Goal: Information Seeking & Learning: Learn about a topic

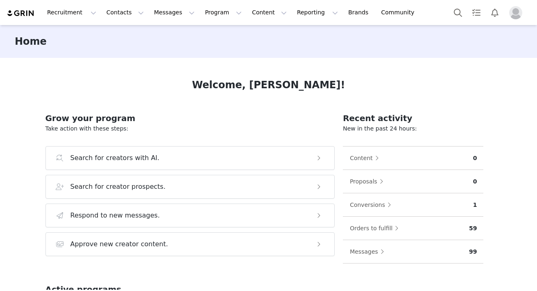
click at [516, 11] on img "Profile" at bounding box center [516, 12] width 13 height 13
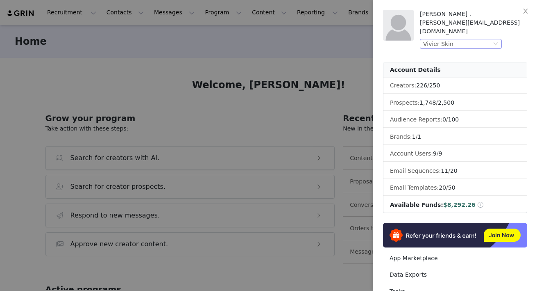
click at [453, 39] on div "Vivier Skin" at bounding box center [457, 43] width 68 height 9
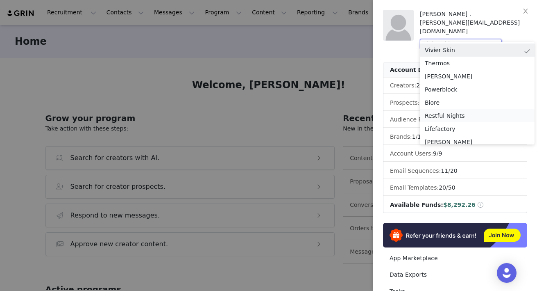
click at [447, 115] on li "Restful Nights" at bounding box center [477, 115] width 115 height 13
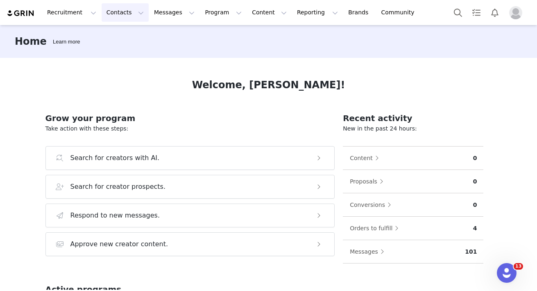
click at [114, 11] on button "Contacts Contacts" at bounding box center [125, 12] width 47 height 18
click at [113, 35] on p "Creators" at bounding box center [114, 36] width 25 height 9
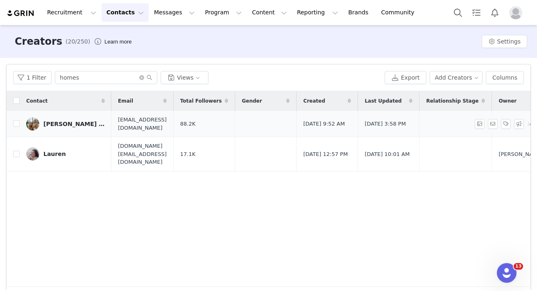
click at [77, 126] on div "Debbie + Sammy" at bounding box center [73, 124] width 61 height 7
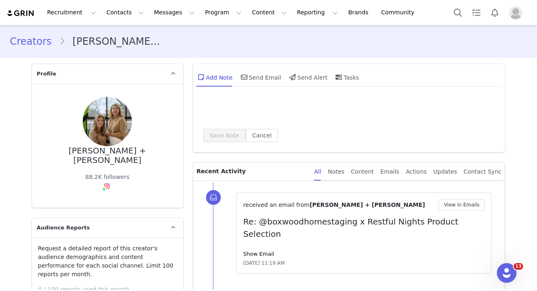
scroll to position [141, 0]
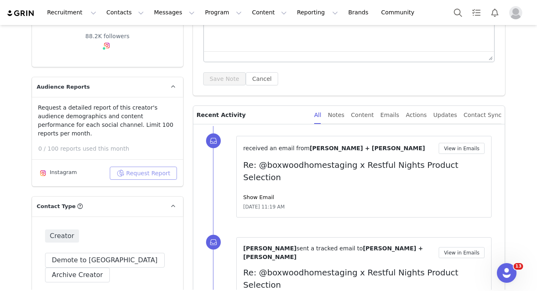
click at [155, 166] on button "Request Report" at bounding box center [143, 172] width 67 height 13
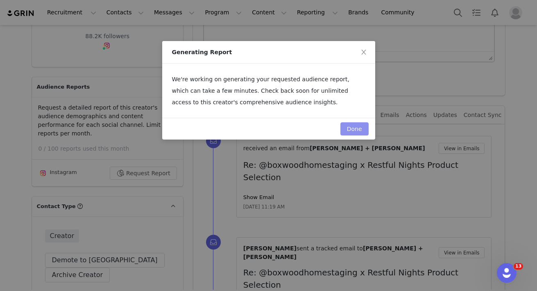
click at [351, 130] on button "Done" at bounding box center [355, 128] width 28 height 13
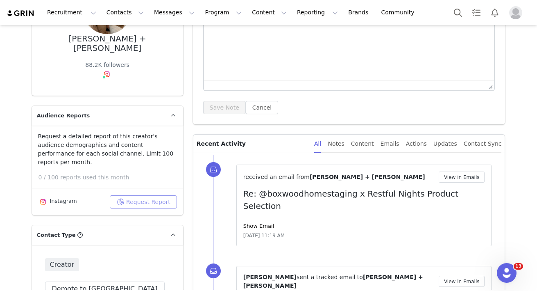
scroll to position [111, 0]
click at [154, 196] on button "Request Report" at bounding box center [143, 202] width 67 height 13
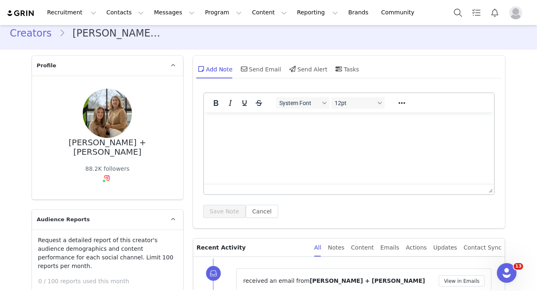
scroll to position [0, 0]
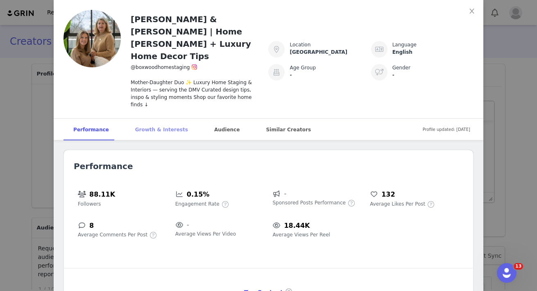
click at [168, 118] on div "Growth & Interests" at bounding box center [161, 129] width 73 height 22
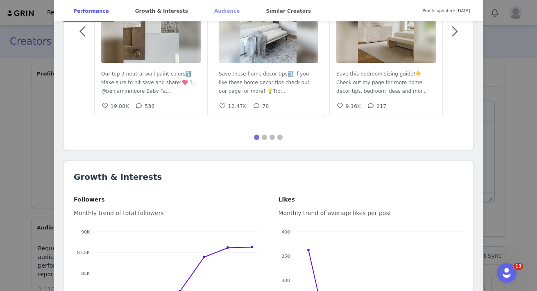
scroll to position [369, 0]
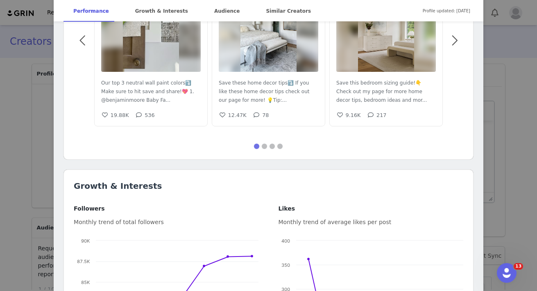
click at [52, 107] on div "Debbie & Sammy | Home Stager + Luxury Home Decor Tips @boxwoodhomestaging Mothe…" at bounding box center [268, 145] width 537 height 291
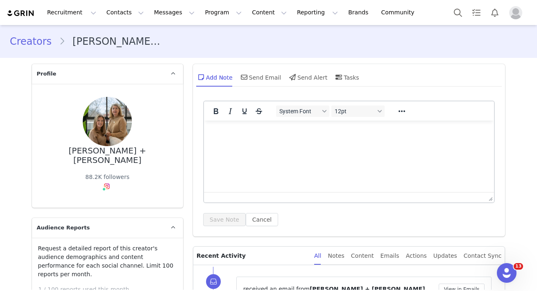
scroll to position [0, 0]
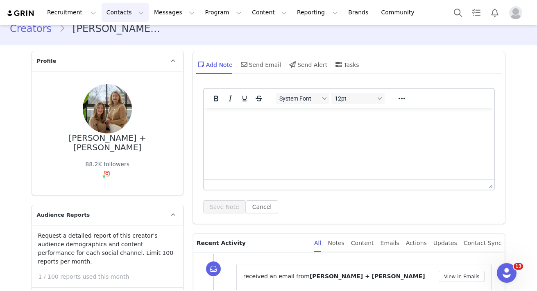
click at [127, 10] on button "Contacts Contacts" at bounding box center [125, 12] width 47 height 18
click at [122, 41] on link "Creators" at bounding box center [128, 36] width 65 height 15
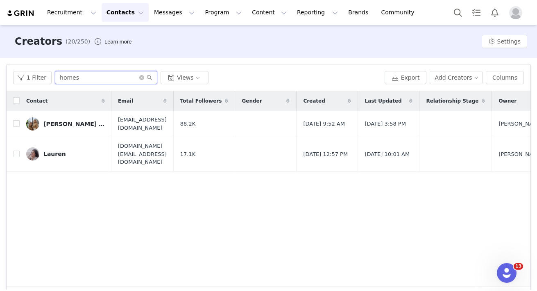
click at [95, 73] on input "homes" at bounding box center [106, 77] width 102 height 13
type input "arlyn"
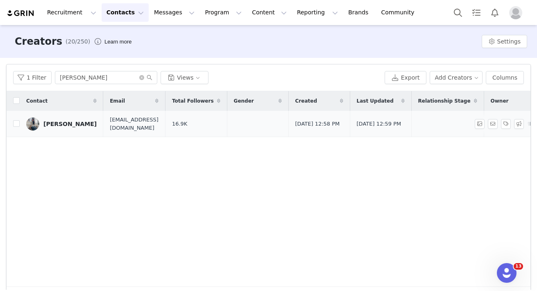
click at [54, 125] on div "Arlyn" at bounding box center [69, 124] width 53 height 7
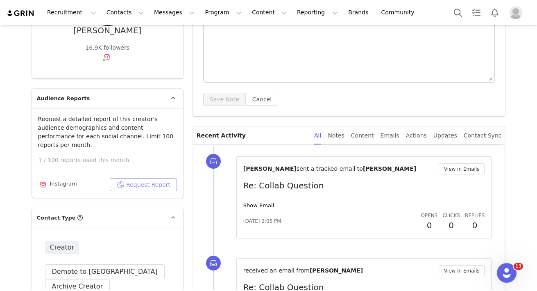
click at [142, 178] on button "Request Report" at bounding box center [143, 184] width 67 height 13
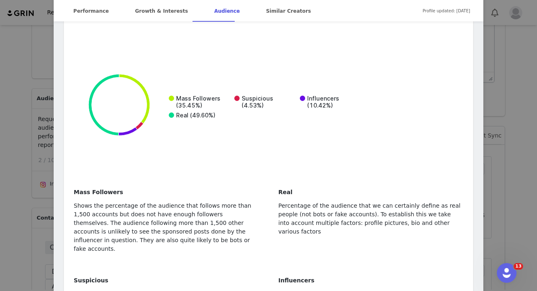
scroll to position [1780, 0]
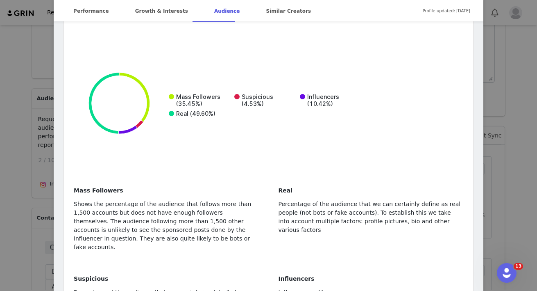
click at [21, 148] on div "Arlyn Molina | AM Designs | Interior Designer Verified @arlynmdesigns Arlyn Mol…" at bounding box center [268, 145] width 537 height 291
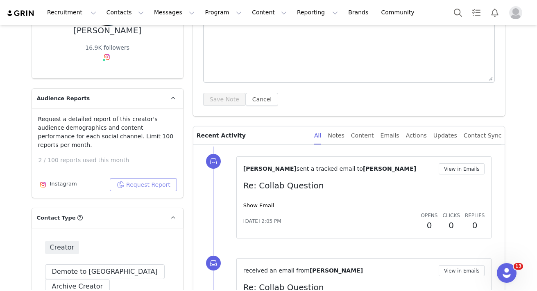
scroll to position [0, 0]
click at [118, 10] on button "Contacts Contacts" at bounding box center [125, 12] width 47 height 18
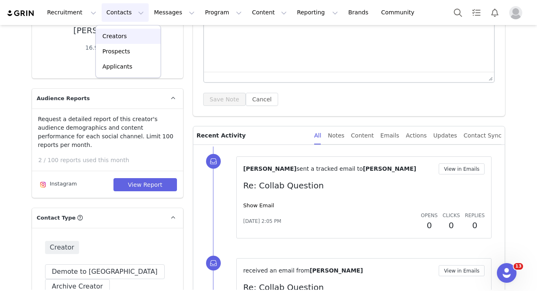
click at [118, 36] on p "Creators" at bounding box center [114, 36] width 25 height 9
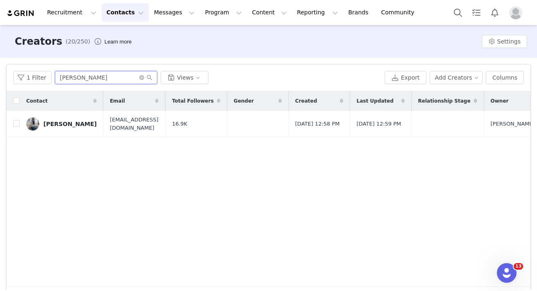
click at [90, 78] on input "arlyn" at bounding box center [106, 77] width 102 height 13
type input "brenda"
click at [59, 128] on link "Brenda Argueta" at bounding box center [61, 123] width 71 height 13
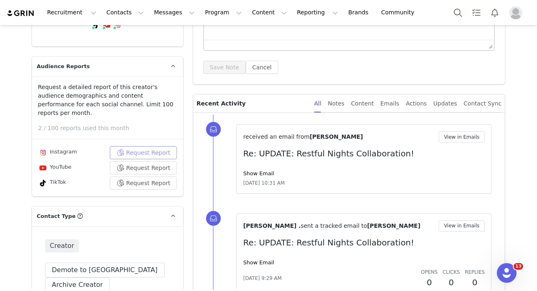
click at [150, 146] on button "Request Report" at bounding box center [143, 152] width 67 height 13
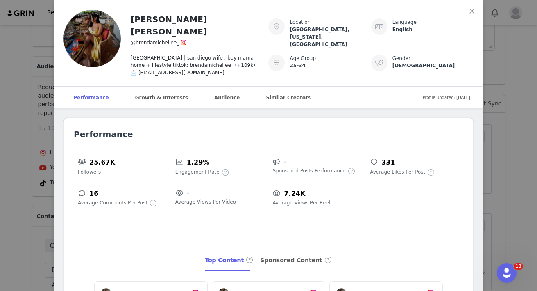
click at [24, 91] on div "brenda michelle @brendamichellee_ los angeles | san diego wife , boy mama , hom…" at bounding box center [268, 145] width 537 height 291
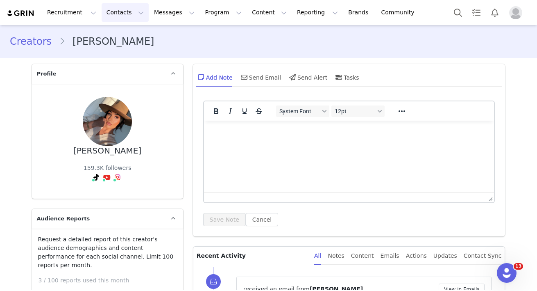
click at [123, 18] on button "Contacts Contacts" at bounding box center [125, 12] width 47 height 18
click at [122, 39] on p "Creators" at bounding box center [114, 36] width 25 height 9
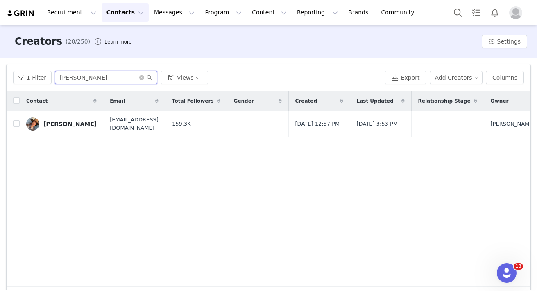
click at [69, 80] on input "brenda" at bounding box center [106, 77] width 102 height 13
type input "sarah"
click at [43, 124] on link "Sarah" at bounding box center [61, 123] width 71 height 13
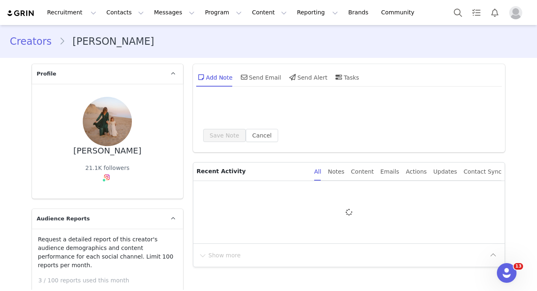
type input "+1 (United States)"
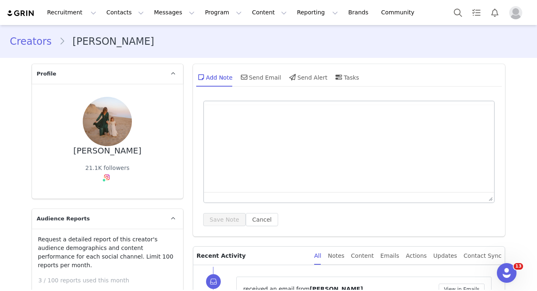
scroll to position [82, 0]
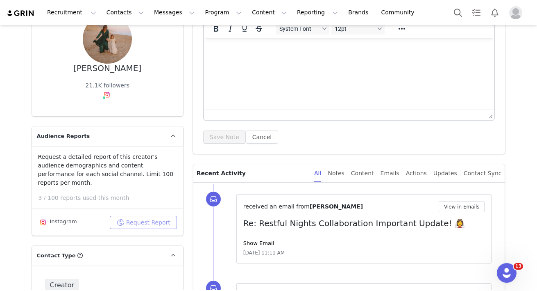
click at [151, 216] on button "Request Report" at bounding box center [143, 222] width 67 height 13
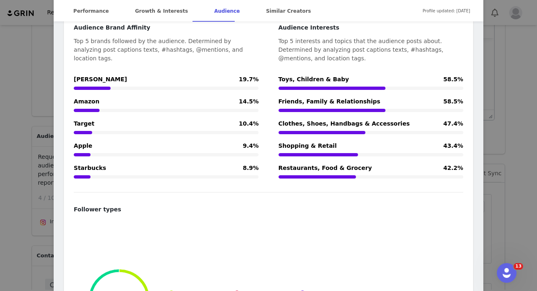
scroll to position [1641, 0]
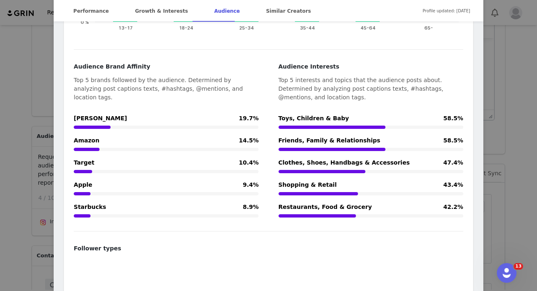
click at [34, 40] on div "Sarah Carson | Luxury Family Travel |📍Buffalo, NY @sarahctravels 🌍 Exploring th…" at bounding box center [268, 145] width 537 height 291
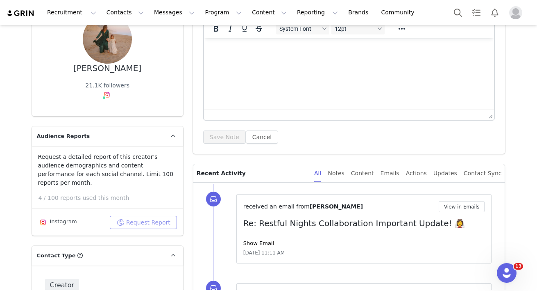
scroll to position [0, 0]
click at [129, 9] on button "Contacts Contacts" at bounding box center [125, 12] width 47 height 18
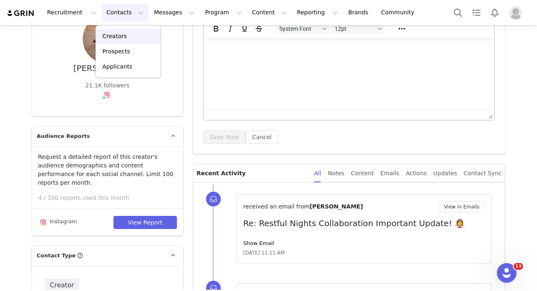
click at [129, 37] on div "Creators" at bounding box center [128, 36] width 55 height 9
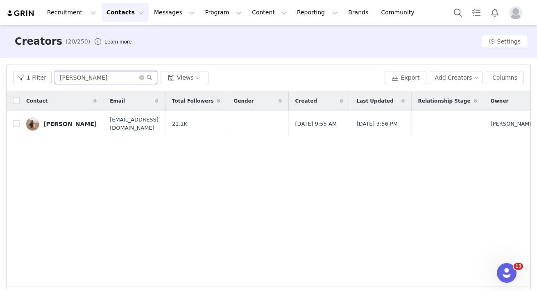
click at [96, 81] on input "sarah" at bounding box center [106, 77] width 102 height 13
type input "brenda"
click at [52, 124] on div "Brenda Argueta" at bounding box center [69, 124] width 53 height 7
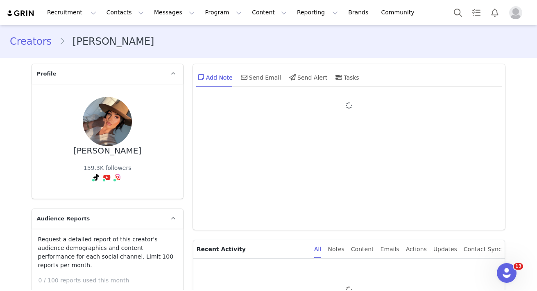
type input "+1 (United States)"
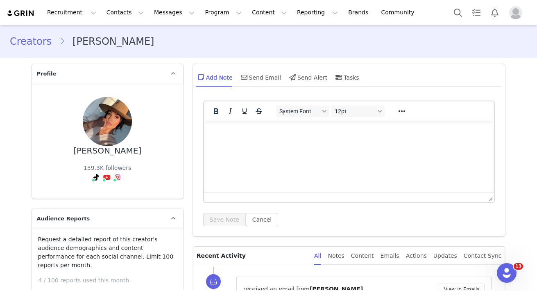
scroll to position [148, 0]
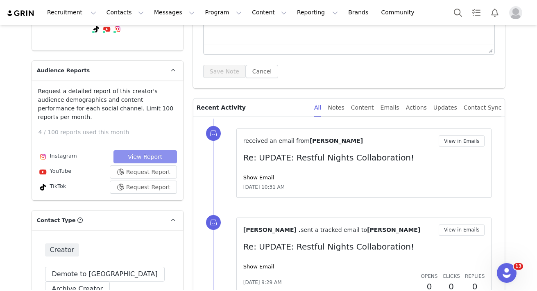
click at [165, 150] on button "View Report" at bounding box center [146, 156] width 64 height 13
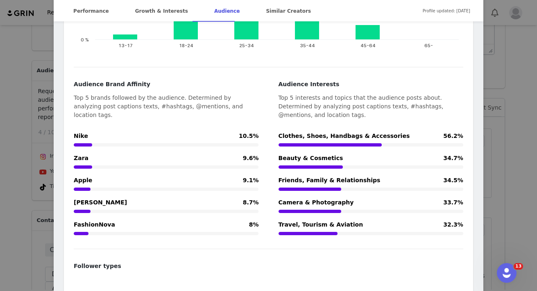
scroll to position [1529, 0]
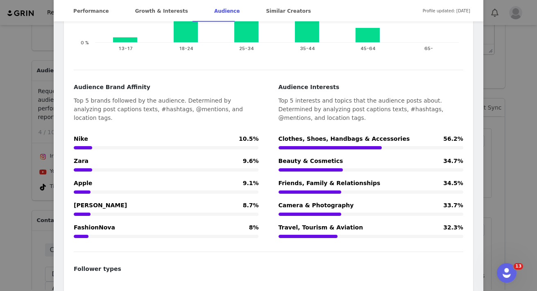
click at [21, 92] on div "brenda michelle @brendamichellee_ los angeles | san diego wife , boy mama , hom…" at bounding box center [268, 145] width 537 height 291
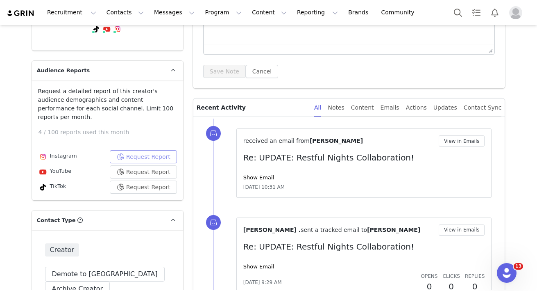
scroll to position [0, 0]
click at [112, 13] on button "Contacts Contacts" at bounding box center [125, 12] width 47 height 18
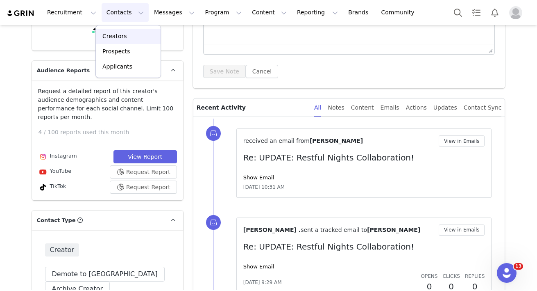
click at [117, 34] on p "Creators" at bounding box center [114, 36] width 25 height 9
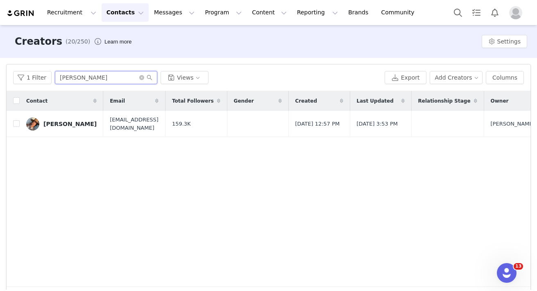
click at [71, 79] on input "brenda" at bounding box center [106, 77] width 102 height 13
type input "arlyn"
click at [64, 124] on link "Arlyn" at bounding box center [61, 123] width 71 height 13
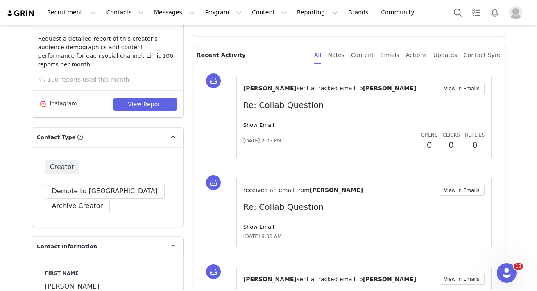
scroll to position [200, 0]
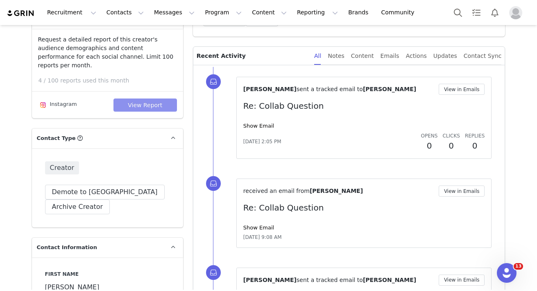
click at [160, 98] on button "View Report" at bounding box center [146, 104] width 64 height 13
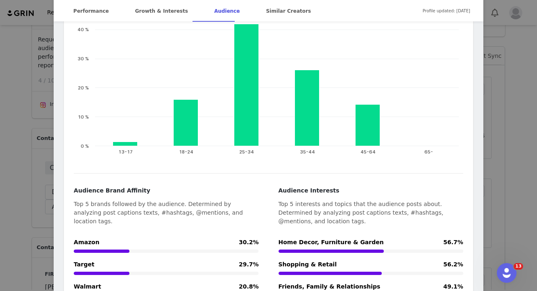
scroll to position [1386, 0]
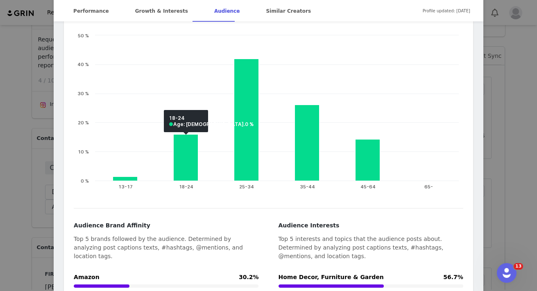
click at [42, 139] on div "Arlyn Molina | AM Designs | Interior Designer Verified @arlynmdesigns Arlyn Mol…" at bounding box center [268, 145] width 537 height 291
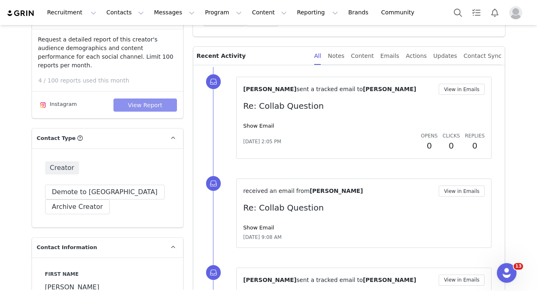
scroll to position [0, 0]
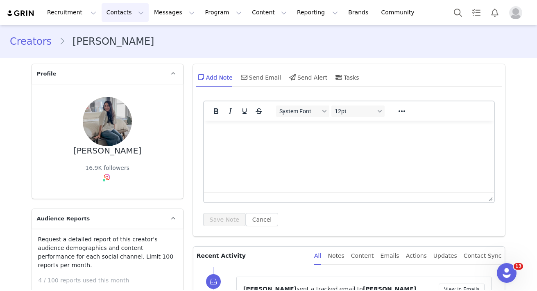
click at [122, 16] on button "Contacts Contacts" at bounding box center [125, 12] width 47 height 18
click at [118, 32] on p "Creators" at bounding box center [114, 36] width 25 height 9
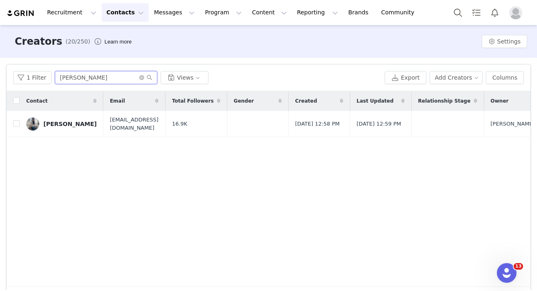
click at [72, 74] on input "arlyn" at bounding box center [106, 77] width 102 height 13
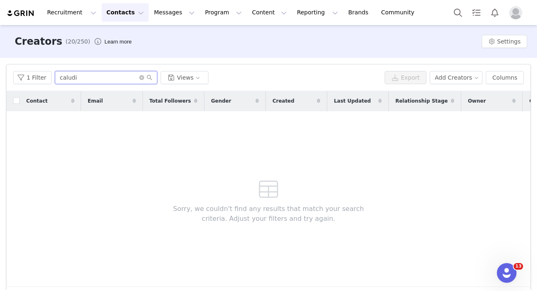
click at [70, 80] on input "caludi" at bounding box center [106, 77] width 102 height 13
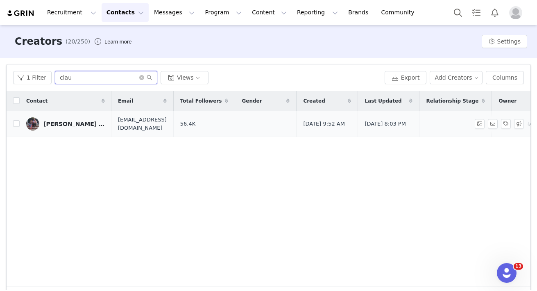
type input "clau"
click at [47, 125] on div "Claudia + Jimmy" at bounding box center [73, 124] width 61 height 7
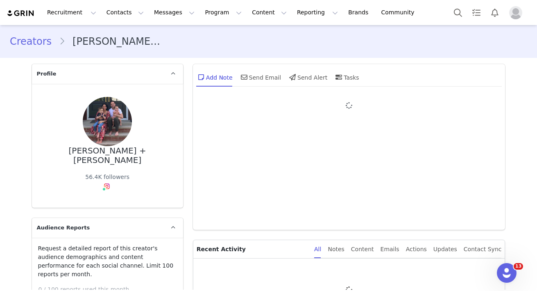
type input "+1 (United States)"
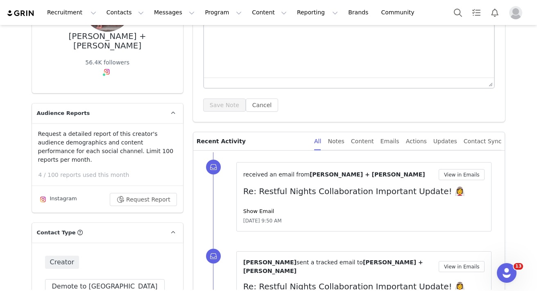
scroll to position [116, 0]
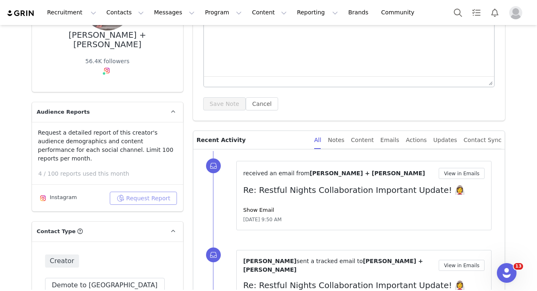
click at [157, 191] on button "Request Report" at bounding box center [143, 197] width 67 height 13
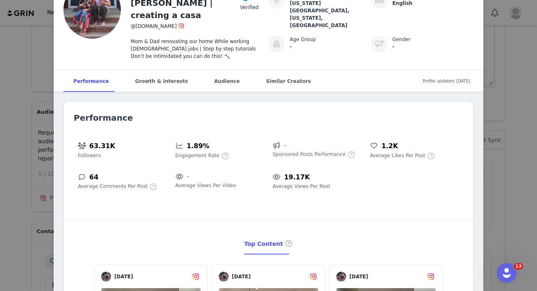
scroll to position [0, 0]
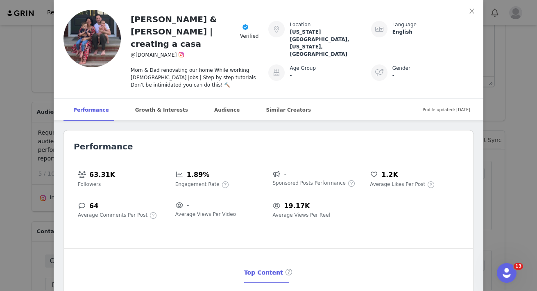
click at [32, 182] on div "Claudia & Jimmy | creating a casa Verified @creating.a.casa Mom & Dad renovatin…" at bounding box center [268, 145] width 537 height 291
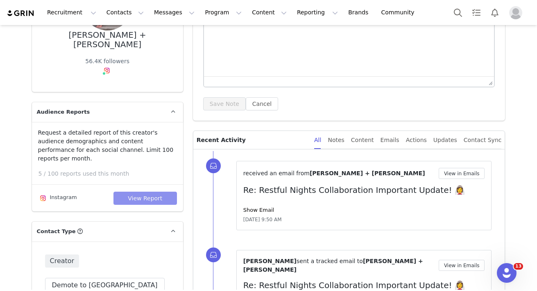
click at [142, 191] on button "View Report" at bounding box center [146, 197] width 64 height 13
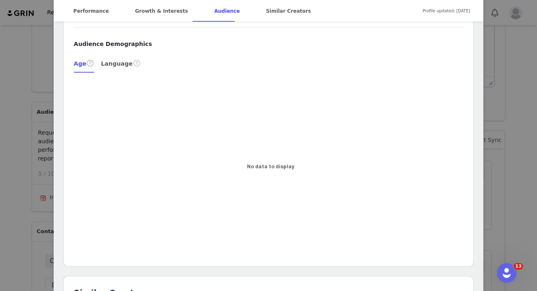
click at [385, 146] on rect at bounding box center [268, 167] width 389 height 164
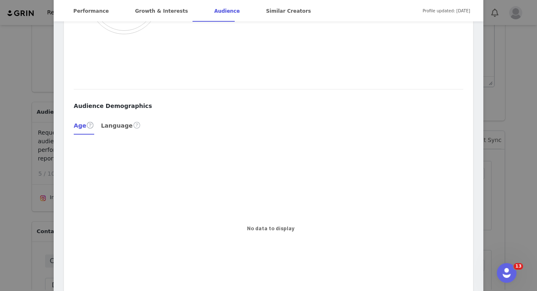
scroll to position [1233, 0]
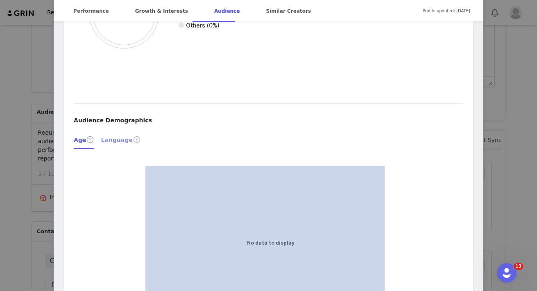
click at [114, 130] on div "Language" at bounding box center [121, 140] width 40 height 20
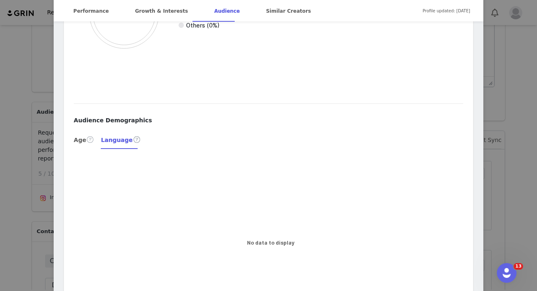
click at [85, 130] on div "Age" at bounding box center [84, 140] width 20 height 20
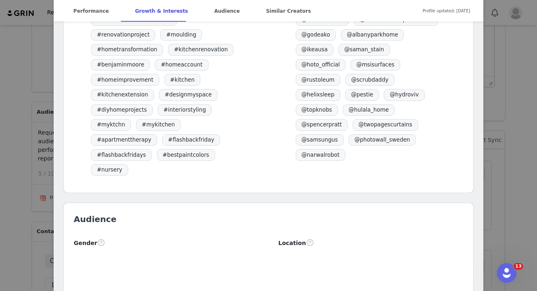
scroll to position [893, 0]
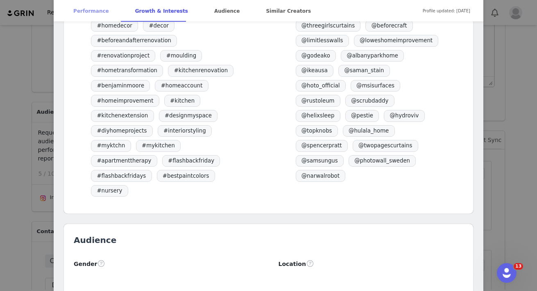
click at [77, 13] on div "Performance" at bounding box center [91, 11] width 55 height 22
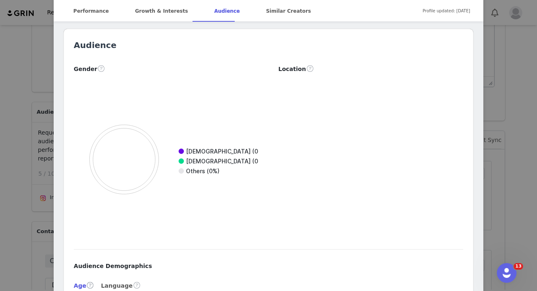
scroll to position [1095, 0]
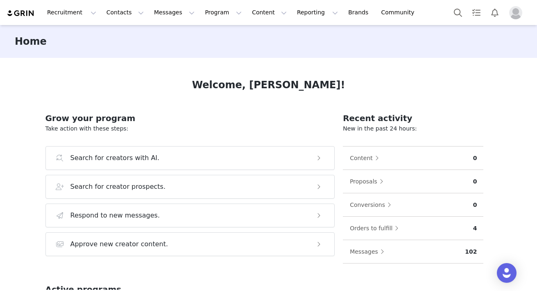
click at [517, 13] on img "Profile" at bounding box center [516, 12] width 13 height 13
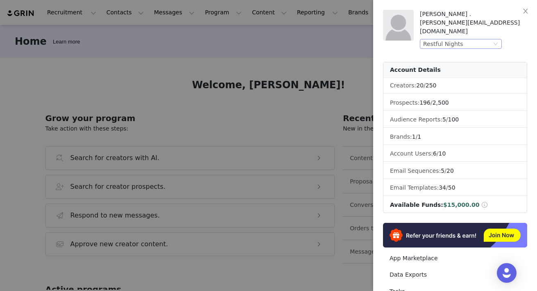
click at [479, 39] on div "Restful Nights" at bounding box center [457, 43] width 68 height 9
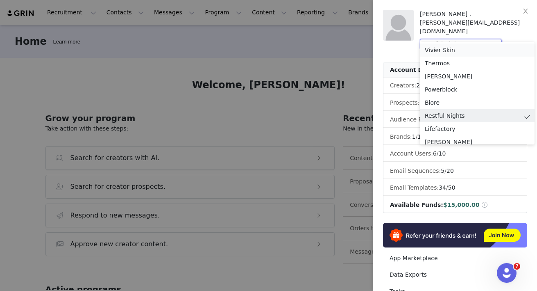
click at [460, 47] on li "Vivier Skin" at bounding box center [477, 49] width 115 height 13
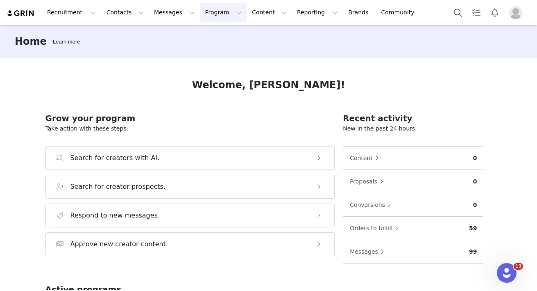
click at [200, 13] on button "Program Program" at bounding box center [223, 12] width 47 height 18
click at [207, 32] on link "Activations" at bounding box center [219, 36] width 65 height 15
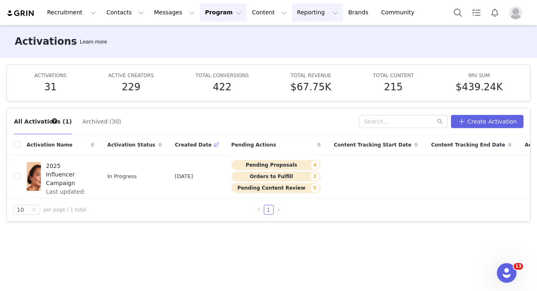
click at [292, 16] on button "Reporting Reporting" at bounding box center [317, 12] width 51 height 18
click at [300, 33] on p "Dashboard" at bounding box center [293, 36] width 31 height 9
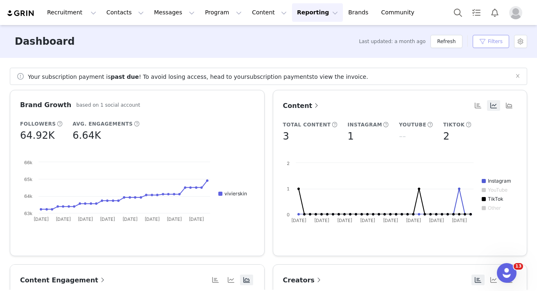
click at [483, 42] on button "Filters" at bounding box center [491, 41] width 36 height 13
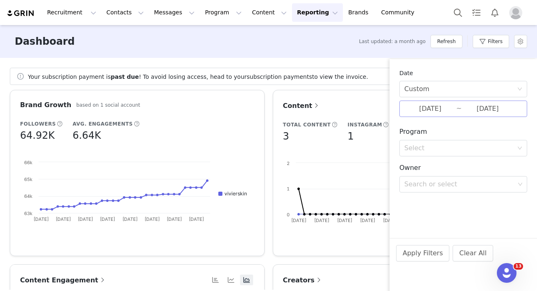
click at [434, 114] on input "07/01/2025" at bounding box center [431, 108] width 52 height 11
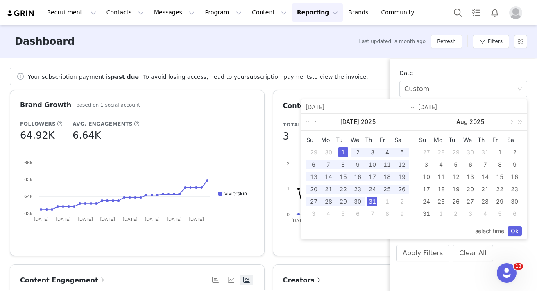
click at [316, 122] on link at bounding box center [317, 122] width 7 height 16
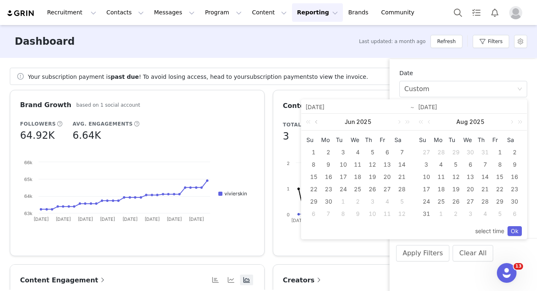
click at [316, 122] on link at bounding box center [317, 122] width 7 height 16
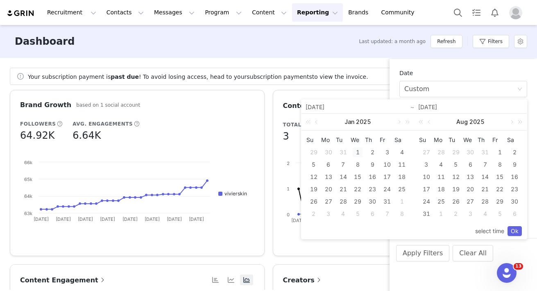
click at [357, 152] on div "1" at bounding box center [358, 152] width 10 height 10
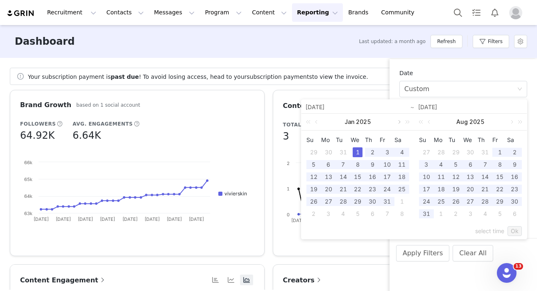
click at [400, 123] on link at bounding box center [398, 122] width 7 height 16
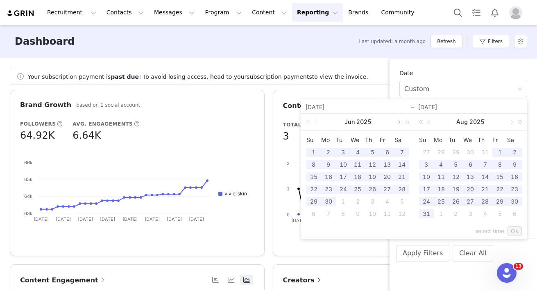
click at [400, 123] on link at bounding box center [398, 122] width 7 height 16
click at [400, 123] on div "Jul 2025" at bounding box center [358, 122] width 113 height 16
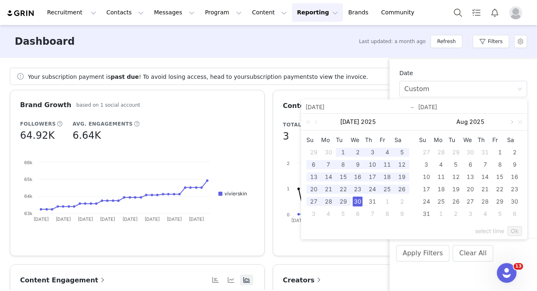
click at [511, 122] on link at bounding box center [511, 122] width 7 height 16
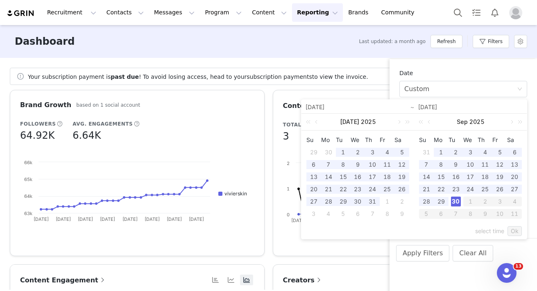
click at [457, 200] on div "30" at bounding box center [456, 201] width 10 height 10
type input "01/01/2025"
type input "09/30/2025"
type input "01/01/2025"
type input "09/30/2025"
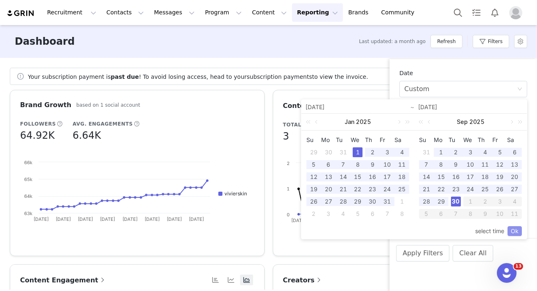
click at [512, 232] on link "Ok" at bounding box center [515, 231] width 14 height 10
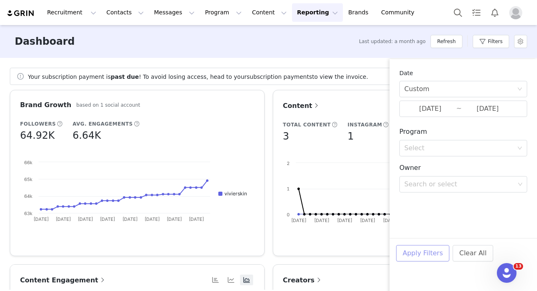
click at [432, 252] on button "Apply Filters" at bounding box center [422, 253] width 53 height 16
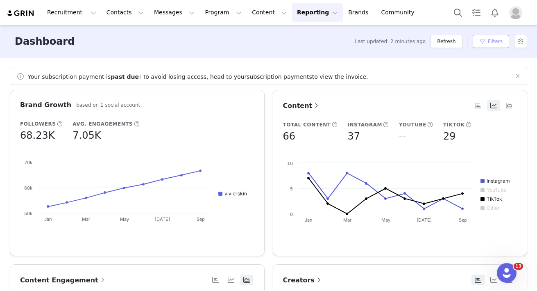
click at [485, 41] on button "Filters" at bounding box center [491, 41] width 36 height 13
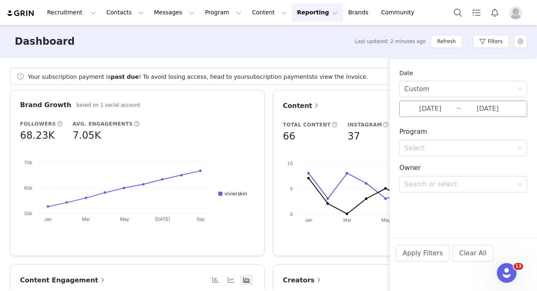
click at [464, 104] on input "09/30/2025" at bounding box center [488, 108] width 52 height 11
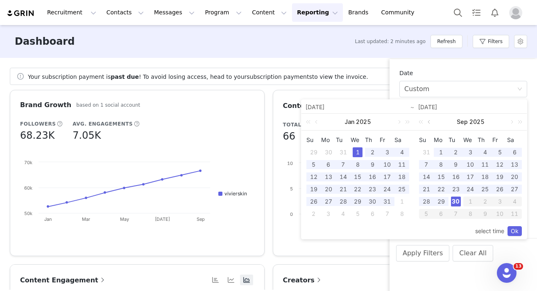
click at [428, 123] on link at bounding box center [429, 122] width 7 height 16
click at [428, 122] on link at bounding box center [429, 122] width 7 height 16
click at [454, 149] on div "1" at bounding box center [456, 152] width 10 height 10
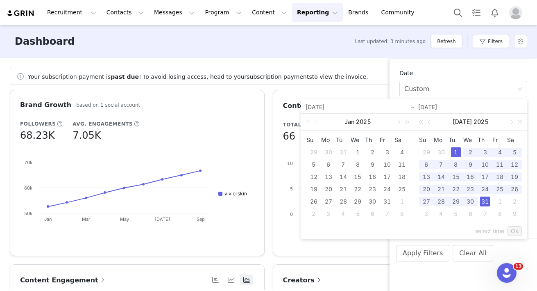
click at [489, 205] on div "31" at bounding box center [485, 201] width 10 height 10
type input "07/01/2025"
type input "07/31/2025"
type input "07/01/2025"
type input "07/31/2025"
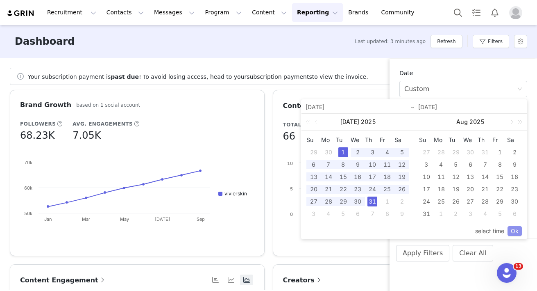
click at [518, 230] on link "Ok" at bounding box center [515, 231] width 14 height 10
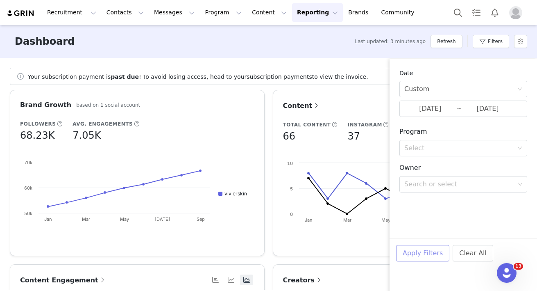
click at [409, 252] on button "Apply Filters" at bounding box center [422, 253] width 53 height 16
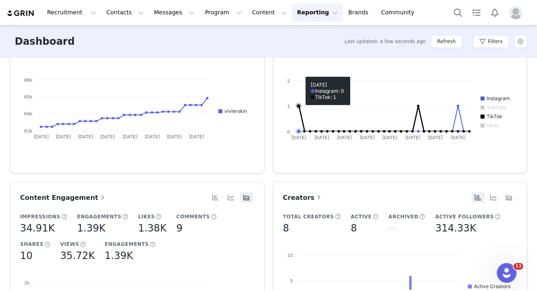
scroll to position [85, 0]
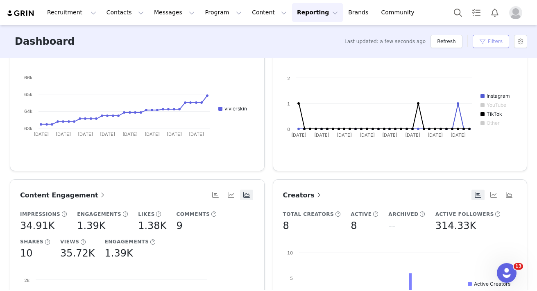
click at [492, 39] on button "Filters" at bounding box center [491, 41] width 36 height 13
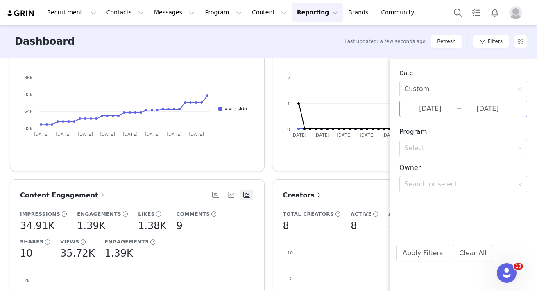
click at [464, 105] on input "07/31/2025" at bounding box center [488, 108] width 52 height 11
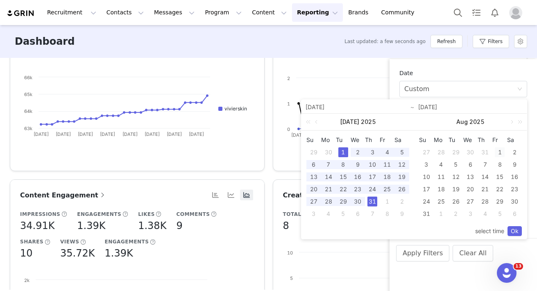
click at [498, 154] on div "1" at bounding box center [500, 152] width 10 height 10
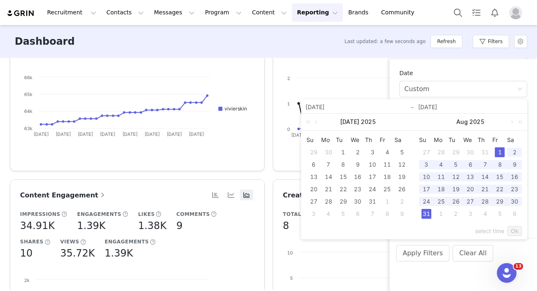
click at [426, 213] on div "31" at bounding box center [427, 214] width 10 height 10
type input "08/01/2025"
type input "08/31/2025"
type input "08/01/2025"
type input "08/31/2025"
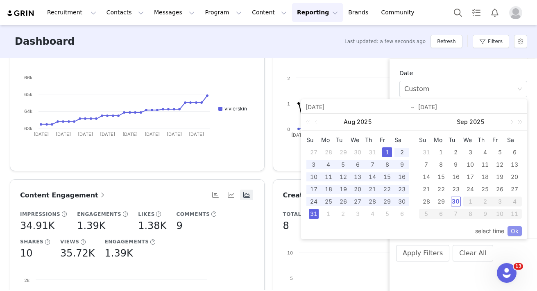
click at [520, 232] on link "Ok" at bounding box center [515, 231] width 14 height 10
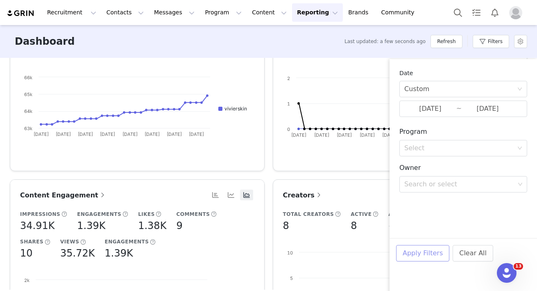
click at [425, 254] on button "Apply Filters" at bounding box center [422, 253] width 53 height 16
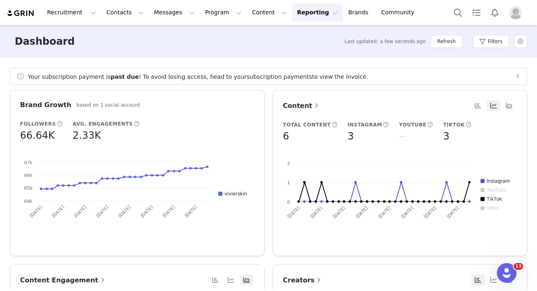
scroll to position [102, 0]
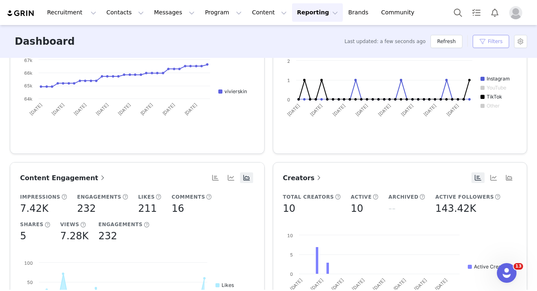
click at [482, 44] on button "Filters" at bounding box center [491, 41] width 36 height 13
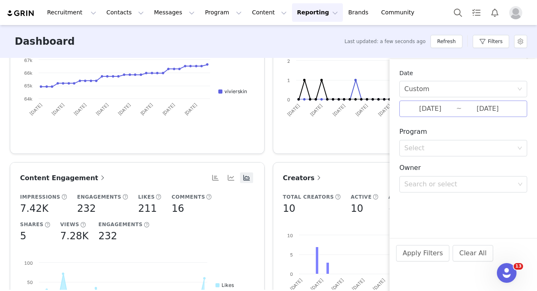
click at [465, 105] on input "08/31/2025" at bounding box center [488, 108] width 52 height 11
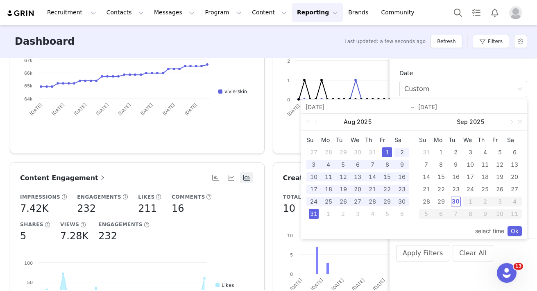
click at [440, 151] on div "1" at bounding box center [442, 152] width 10 height 10
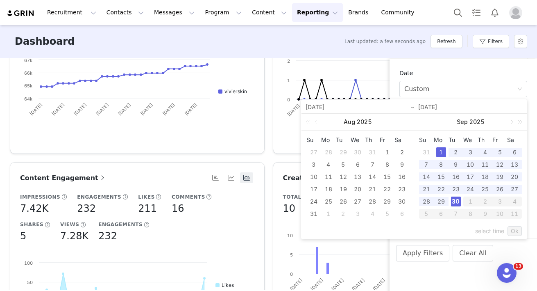
click at [457, 200] on div "30" at bounding box center [456, 201] width 10 height 10
type input "09/01/2025"
type input "09/30/2025"
type input "09/01/2025"
type input "09/30/2025"
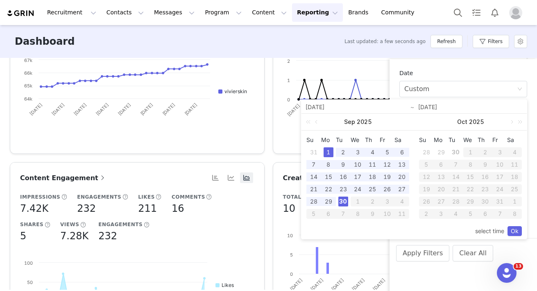
click at [516, 231] on link "Ok" at bounding box center [515, 231] width 14 height 10
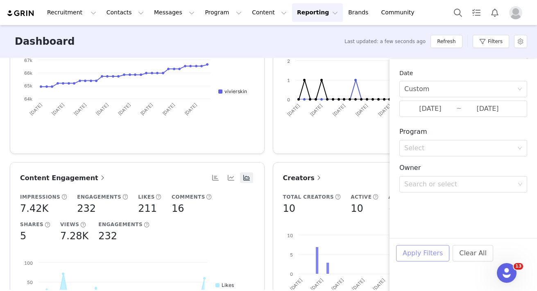
click at [437, 248] on button "Apply Filters" at bounding box center [422, 253] width 53 height 16
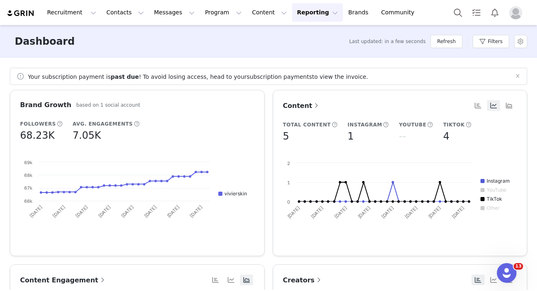
scroll to position [77, 0]
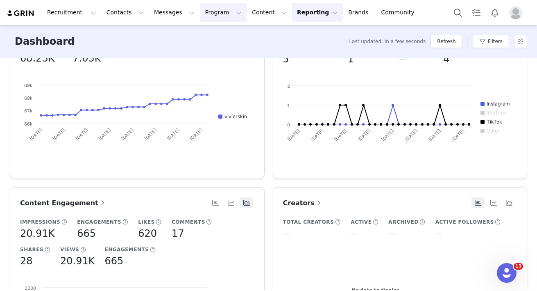
click at [211, 12] on button "Program Program" at bounding box center [223, 12] width 47 height 18
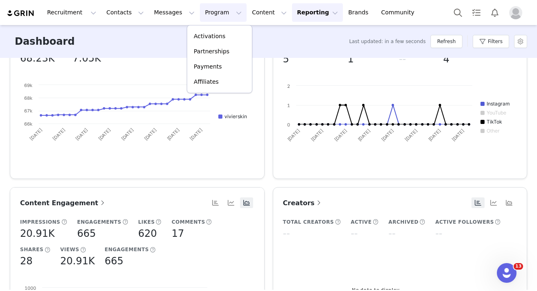
click at [298, 19] on button "Reporting Reporting" at bounding box center [317, 12] width 51 height 18
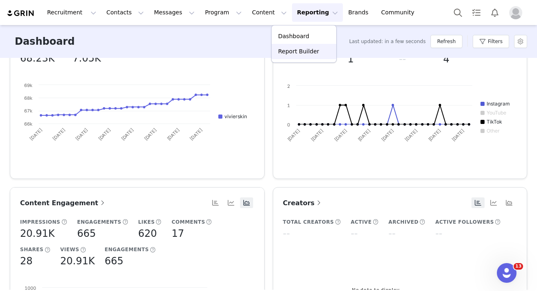
click at [299, 55] on p "Report Builder" at bounding box center [298, 51] width 41 height 9
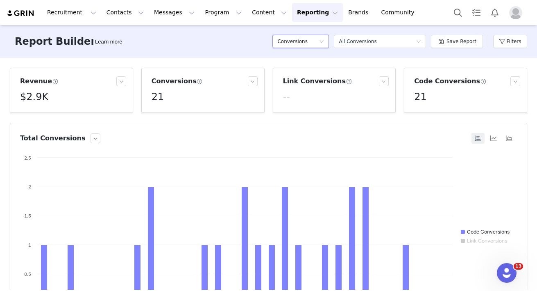
click at [308, 42] on div "Conversions" at bounding box center [298, 41] width 41 height 12
click at [298, 70] on h5 "Content" at bounding box center [303, 70] width 47 height 9
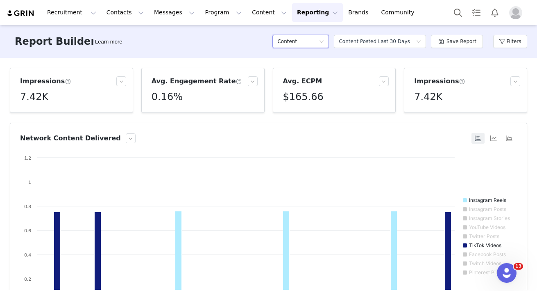
click at [316, 38] on div "Content" at bounding box center [298, 41] width 41 height 12
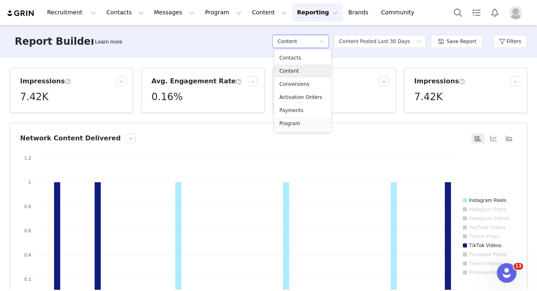
click at [300, 125] on h5 "Program" at bounding box center [303, 123] width 47 height 9
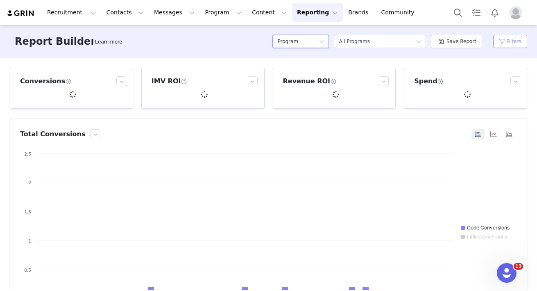
click at [497, 41] on button "Filters" at bounding box center [511, 41] width 34 height 13
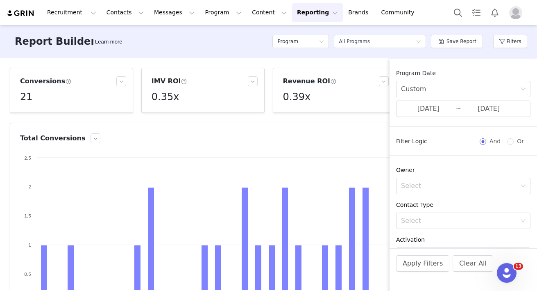
click at [457, 118] on div "Program Date Custom 08/01/2025 ~ 08/31/2025" at bounding box center [464, 98] width 148 height 58
click at [458, 108] on span "08/01/2025 ~ 08/31/2025" at bounding box center [463, 108] width 134 height 16
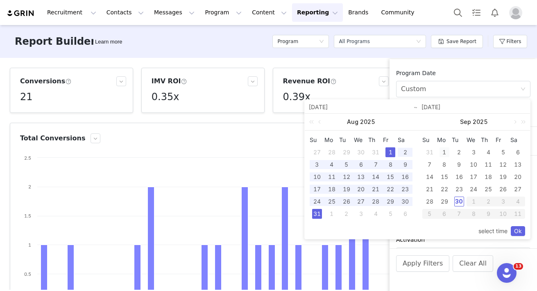
click at [445, 150] on div "1" at bounding box center [445, 152] width 10 height 10
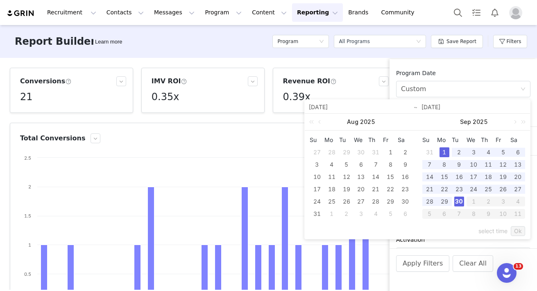
click at [465, 198] on td "30" at bounding box center [459, 201] width 15 height 12
type input "09/01/2025"
type input "09/30/2025"
type input "09/01/2025"
type input "09/30/2025"
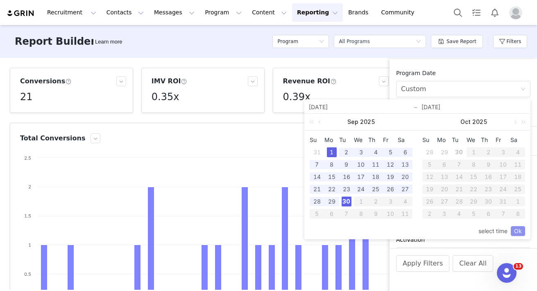
click at [518, 230] on link "Ok" at bounding box center [518, 231] width 14 height 10
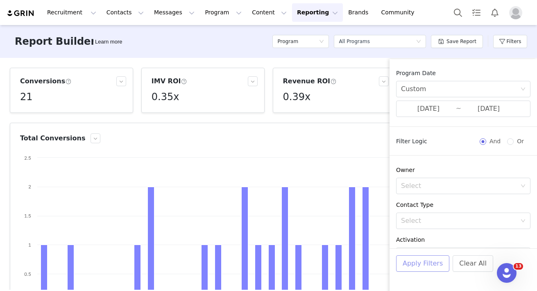
click at [412, 270] on button "Apply Filters" at bounding box center [422, 263] width 53 height 16
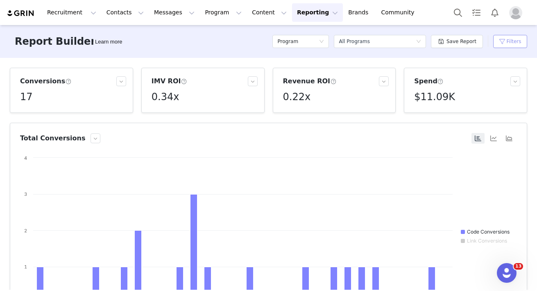
click at [512, 38] on button "Filters" at bounding box center [511, 41] width 34 height 13
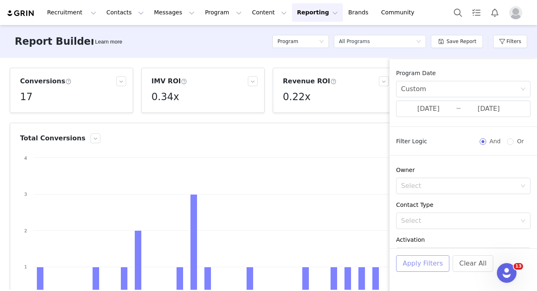
click at [421, 260] on button "Apply Filters" at bounding box center [422, 263] width 53 height 16
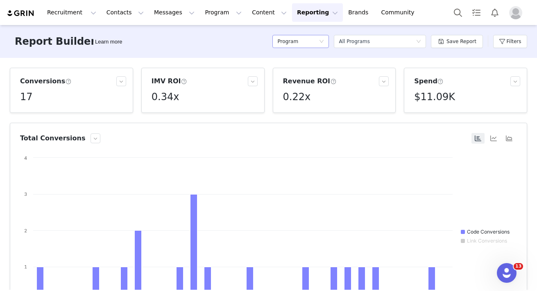
click at [315, 39] on div "Program" at bounding box center [298, 41] width 41 height 12
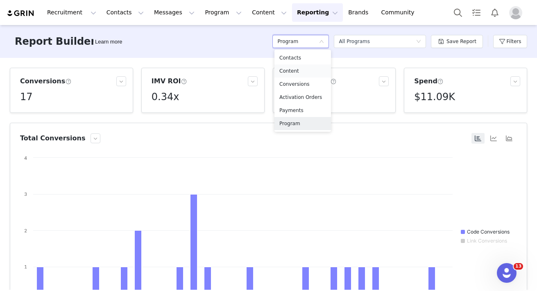
click at [299, 70] on h5 "Content" at bounding box center [303, 70] width 47 height 9
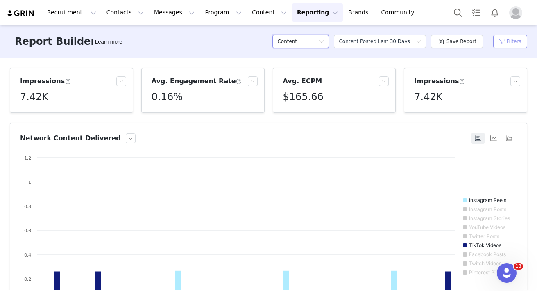
click at [518, 47] on button "Filters" at bounding box center [511, 41] width 34 height 13
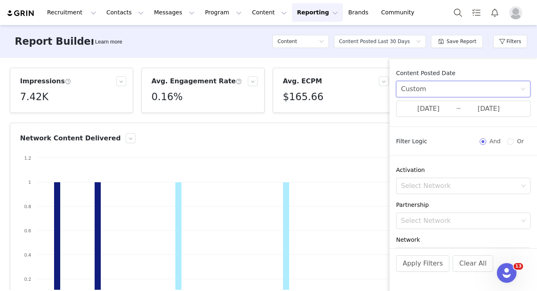
click at [449, 92] on div "Custom" at bounding box center [460, 89] width 119 height 16
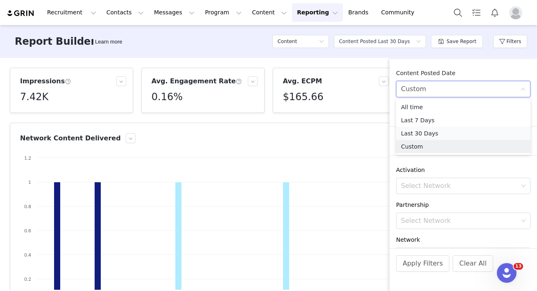
click at [427, 134] on li "Last 30 Days" at bounding box center [463, 133] width 134 height 13
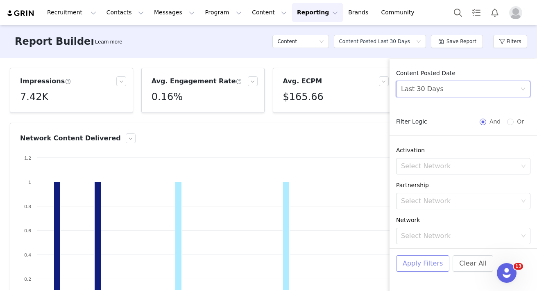
click at [414, 265] on button "Apply Filters" at bounding box center [422, 263] width 53 height 16
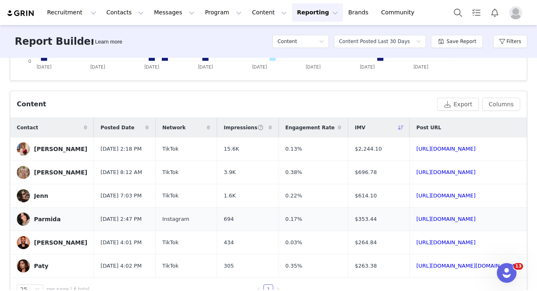
scroll to position [240, 0]
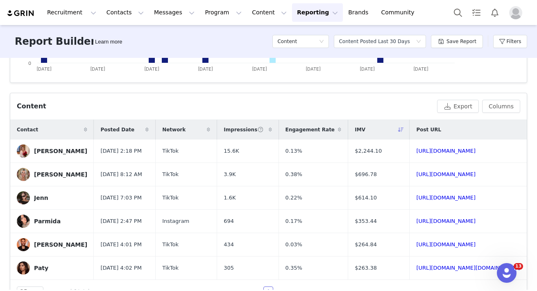
click at [269, 131] on icon at bounding box center [270, 129] width 3 height 5
click at [431, 150] on link "https://www.tiktok.com/@maxandwell_/video/7548155437233835272" at bounding box center [445, 151] width 59 height 6
drag, startPoint x: 355, startPoint y: 150, endPoint x: 325, endPoint y: 150, distance: 29.9
click at [348, 150] on td "$2,244.10" at bounding box center [378, 150] width 61 height 23
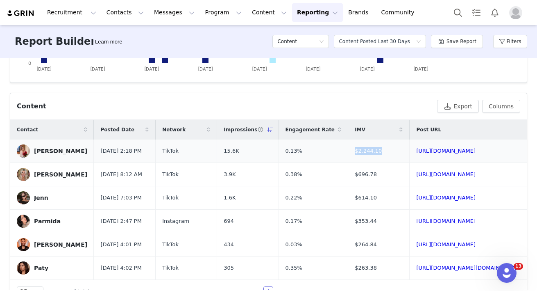
copy span "$2,244.10"
click at [416, 177] on link "https://www.tiktok.com/@kaitlyneletto/video/7547690187585867039" at bounding box center [445, 174] width 59 height 6
click at [416, 200] on link "https://www.tiktok.com/@jennlexi_/video/7544889141847280951" at bounding box center [445, 197] width 59 height 6
click at [316, 41] on div "Content" at bounding box center [298, 41] width 41 height 12
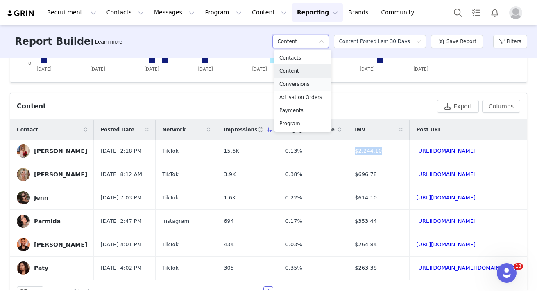
click at [295, 83] on h5 "Conversions" at bounding box center [303, 84] width 47 height 9
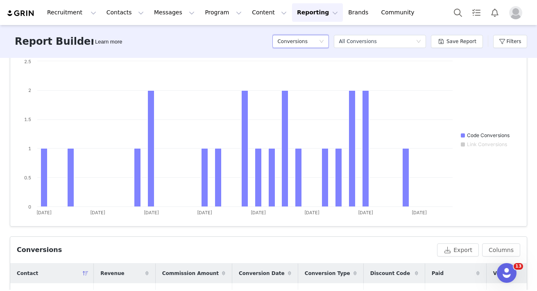
scroll to position [240, 0]
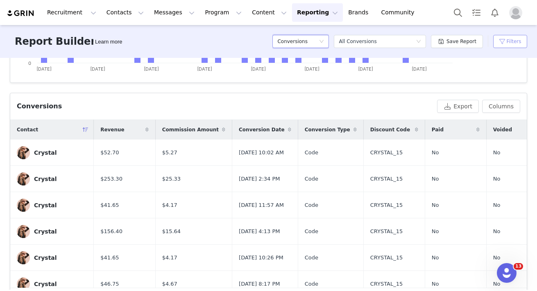
click at [520, 43] on button "Filters" at bounding box center [511, 41] width 34 height 13
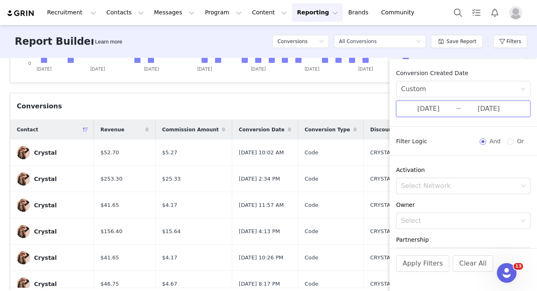
click at [459, 110] on span "08/01/2025 ~ 08/31/2025" at bounding box center [463, 108] width 134 height 16
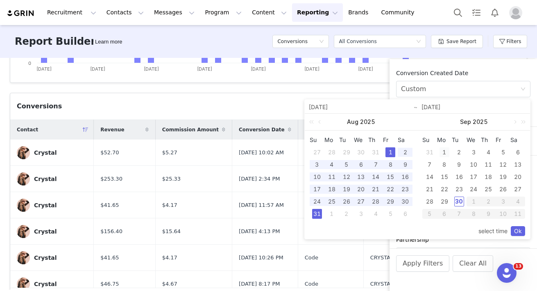
click at [440, 151] on div "1" at bounding box center [445, 152] width 10 height 10
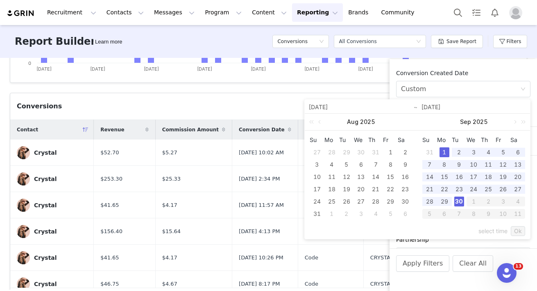
click at [456, 201] on div "30" at bounding box center [460, 201] width 10 height 10
type input "09/01/2025"
type input "09/30/2025"
type input "09/01/2025"
type input "09/30/2025"
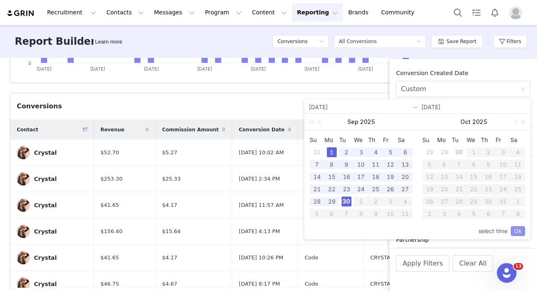
click at [521, 232] on link "Ok" at bounding box center [518, 231] width 14 height 10
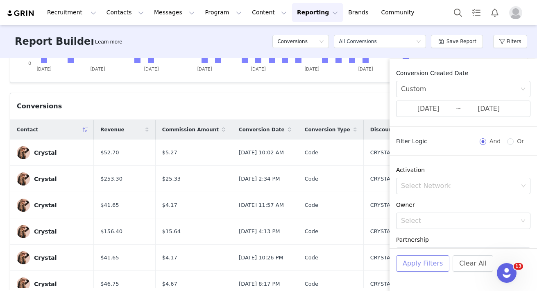
click at [420, 267] on button "Apply Filters" at bounding box center [422, 263] width 53 height 16
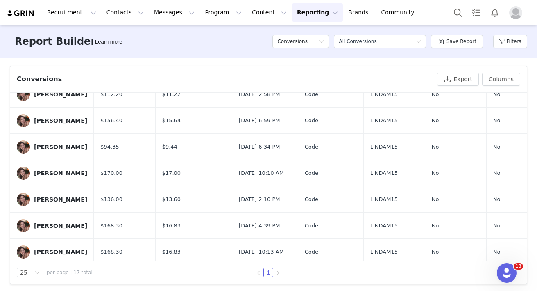
scroll to position [0, 0]
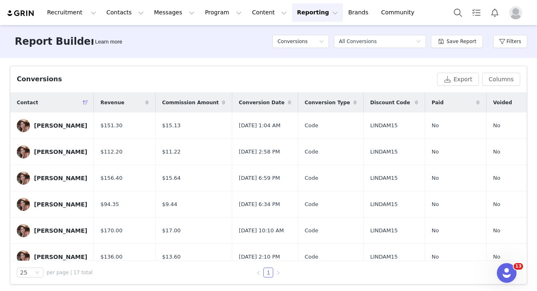
click at [288, 102] on icon at bounding box center [289, 102] width 3 height 5
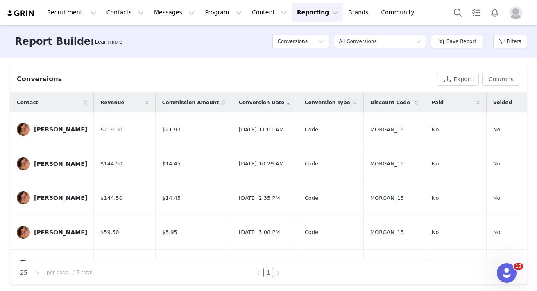
click at [219, 103] on span at bounding box center [224, 103] width 10 height 10
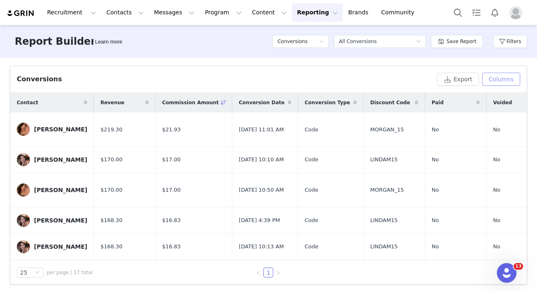
click at [503, 82] on button "Columns" at bounding box center [501, 79] width 38 height 13
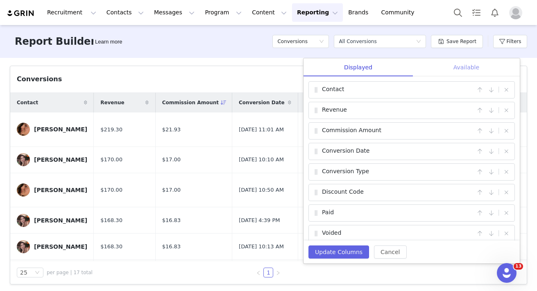
click at [462, 62] on div "Available" at bounding box center [466, 67] width 107 height 18
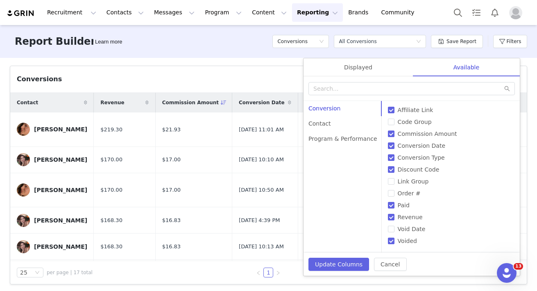
scroll to position [271, 0]
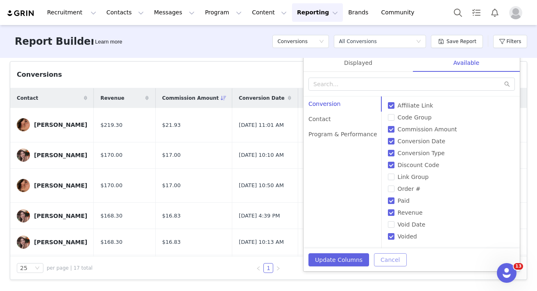
click at [383, 262] on button "Cancel" at bounding box center [390, 259] width 32 height 13
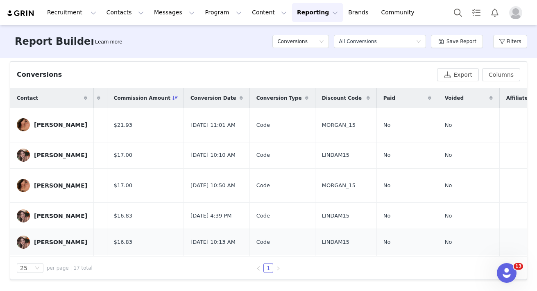
scroll to position [0, 0]
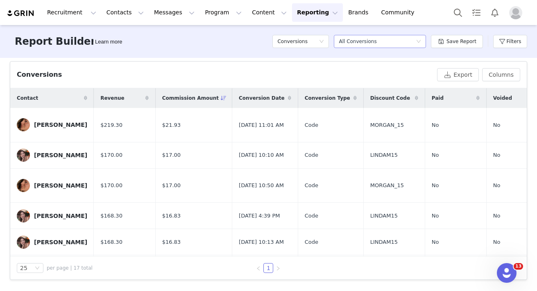
click at [365, 45] on div "All Conversions" at bounding box center [358, 41] width 38 height 12
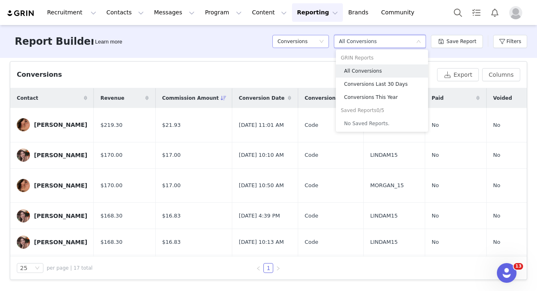
click at [316, 39] on div "Conversions" at bounding box center [298, 41] width 41 height 12
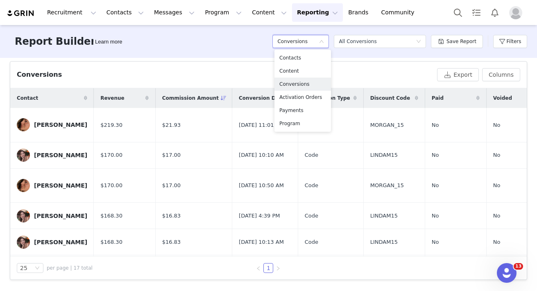
click at [382, 51] on div "Select a report All Conversions" at bounding box center [380, 41] width 92 height 25
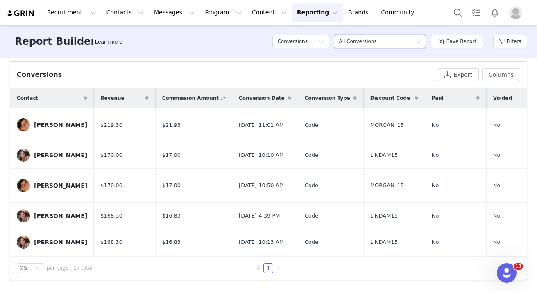
click at [376, 40] on div "All Conversions" at bounding box center [358, 41] width 38 height 12
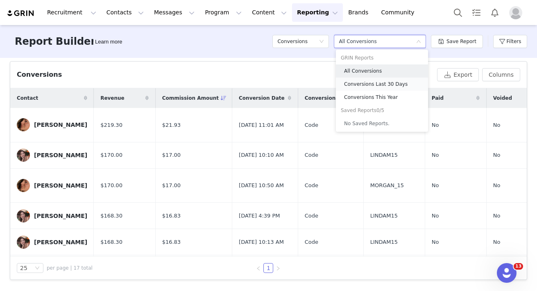
click at [365, 84] on h5 "Conversions Last 30 Days" at bounding box center [383, 84] width 79 height 9
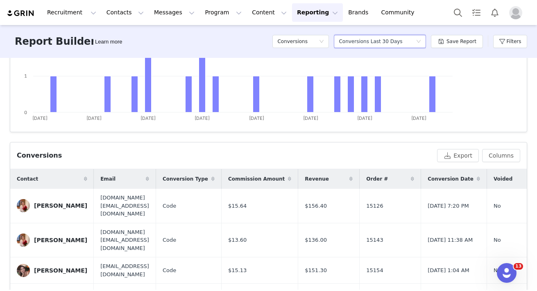
scroll to position [190, 0]
click at [505, 158] on button "Columns" at bounding box center [501, 155] width 38 height 13
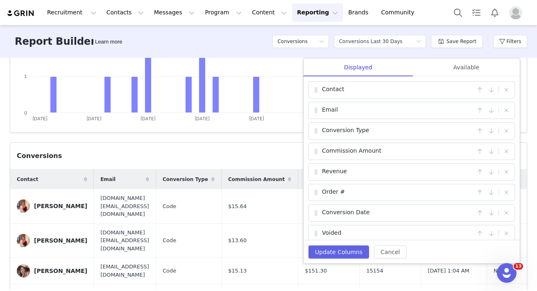
scroll to position [27, 0]
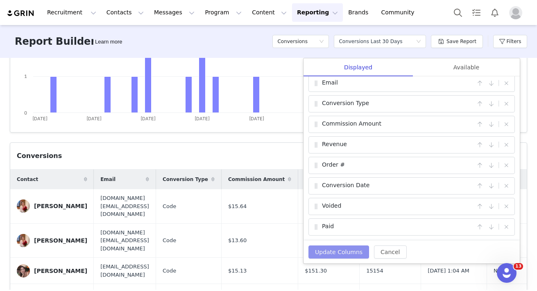
click at [346, 255] on button "Update Columns" at bounding box center [339, 251] width 61 height 13
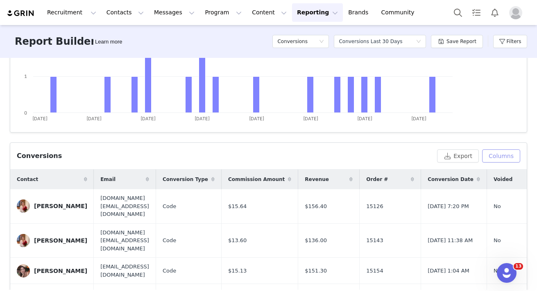
click at [502, 157] on button "Columns" at bounding box center [501, 155] width 38 height 13
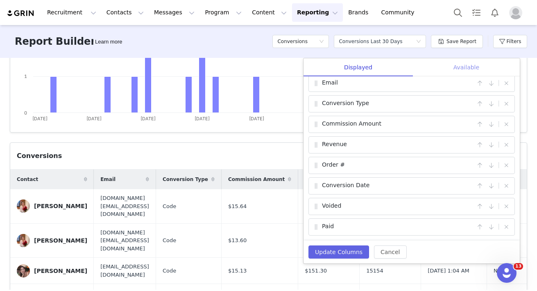
click at [472, 67] on div "Available" at bounding box center [466, 67] width 107 height 18
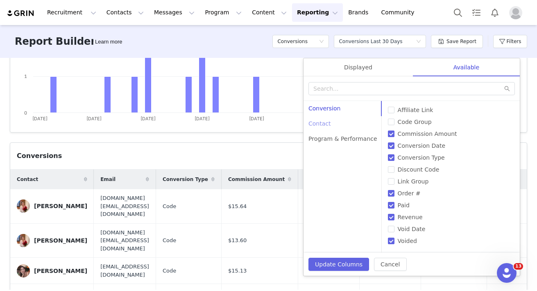
click at [325, 124] on div "Contact" at bounding box center [343, 123] width 79 height 15
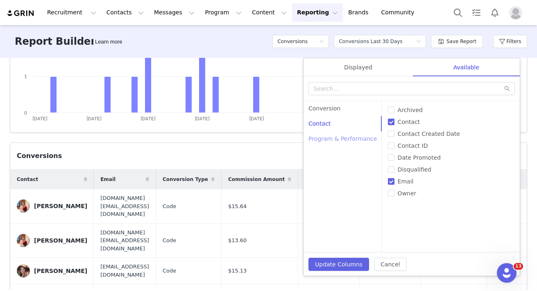
click at [324, 137] on div "Program & Performance" at bounding box center [343, 138] width 79 height 15
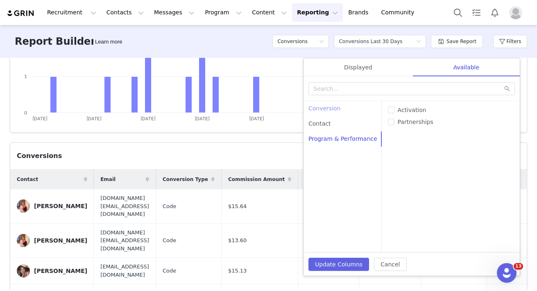
click at [319, 107] on div "Conversion" at bounding box center [343, 108] width 79 height 15
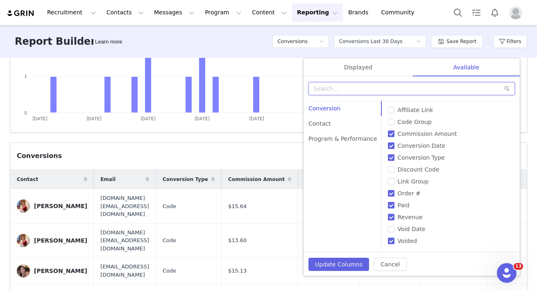
click at [368, 86] on input "text" at bounding box center [412, 88] width 207 height 13
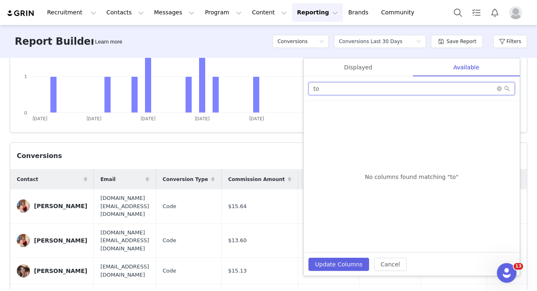
type input "t"
type input "conv"
click at [315, 123] on input "Conversion Type" at bounding box center [313, 121] width 7 height 7
checkbox input "false"
click at [501, 88] on icon "icon: close-circle" at bounding box center [499, 88] width 5 height 5
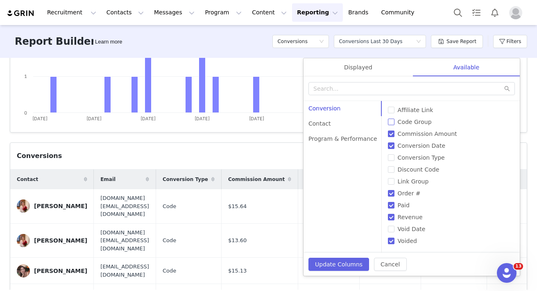
click at [395, 121] on span "Code Group" at bounding box center [415, 121] width 41 height 7
click at [394, 121] on input "Code Group" at bounding box center [391, 121] width 7 height 7
checkbox input "true"
click at [333, 124] on div "Contact" at bounding box center [343, 123] width 79 height 15
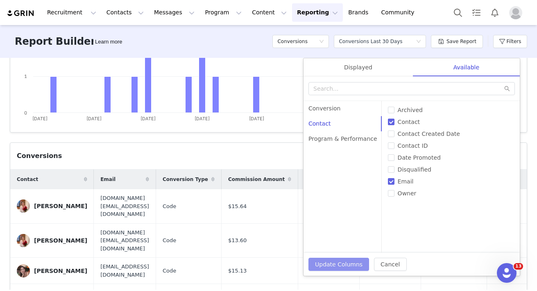
click at [349, 259] on button "Update Columns" at bounding box center [339, 263] width 61 height 13
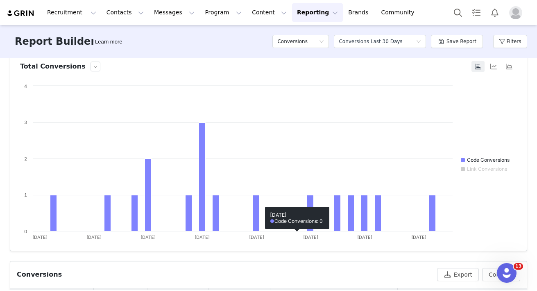
scroll to position [78, 0]
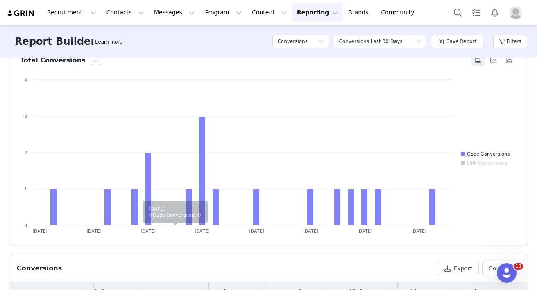
click at [91, 62] on button "button" at bounding box center [96, 60] width 10 height 10
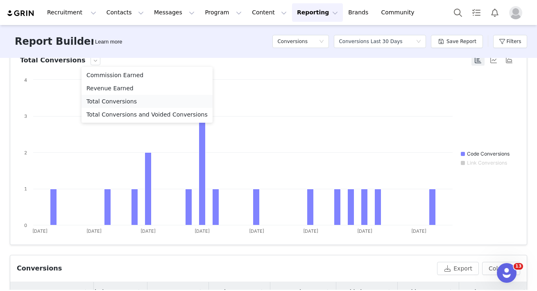
click at [97, 101] on li "Total Conversions" at bounding box center [147, 101] width 131 height 13
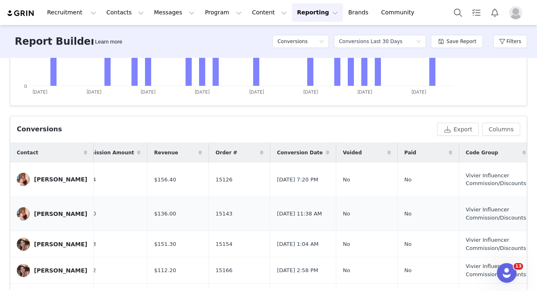
scroll to position [0, 0]
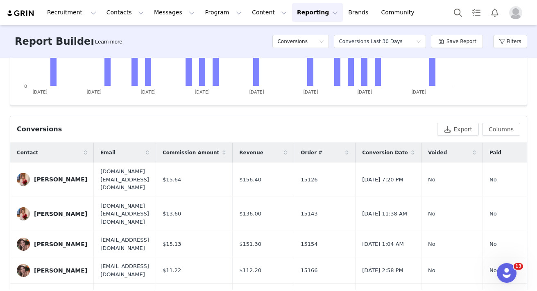
click at [84, 153] on icon at bounding box center [85, 152] width 3 height 5
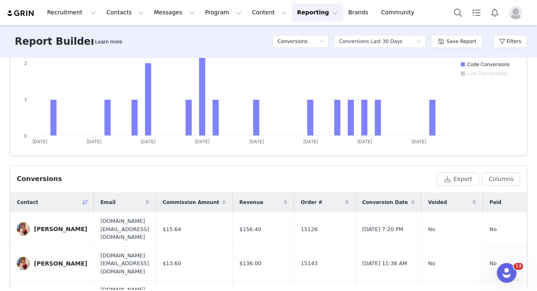
scroll to position [195, 0]
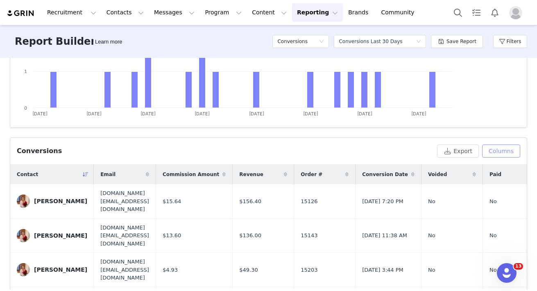
click at [500, 150] on button "Columns" at bounding box center [501, 150] width 38 height 13
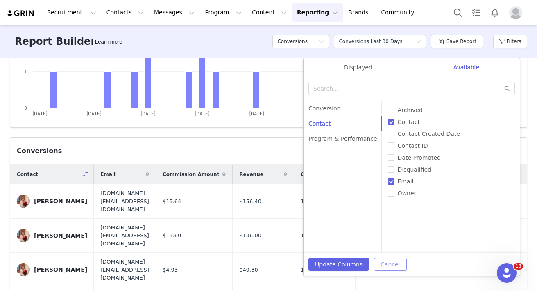
click at [385, 268] on button "Cancel" at bounding box center [390, 263] width 32 height 13
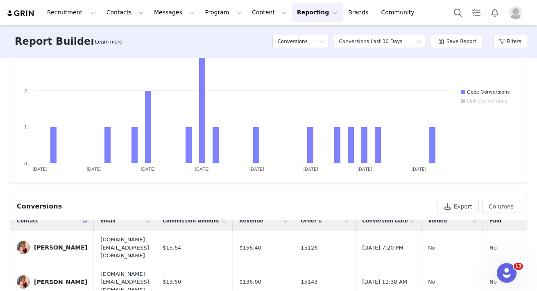
scroll to position [72, 0]
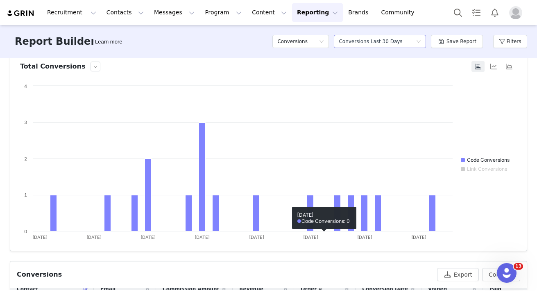
click at [363, 39] on div "Conversions Last 30 Days" at bounding box center [371, 41] width 64 height 12
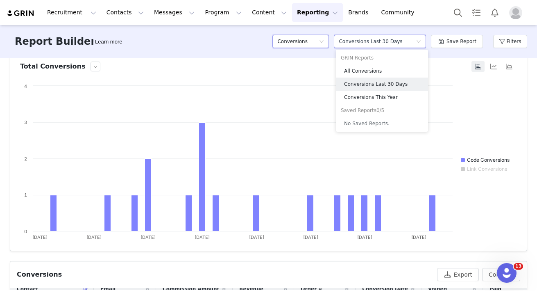
click at [307, 43] on h5 "Conversions" at bounding box center [293, 41] width 30 height 12
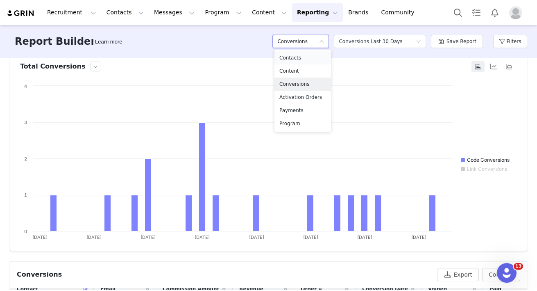
click at [294, 54] on h5 "Contacts" at bounding box center [303, 57] width 47 height 9
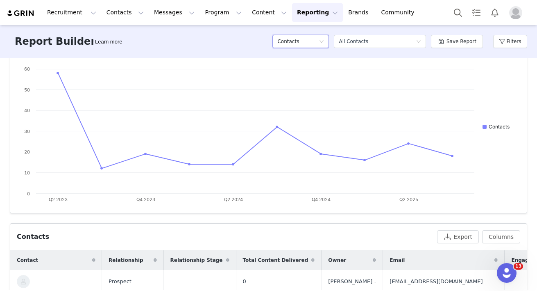
scroll to position [136, 0]
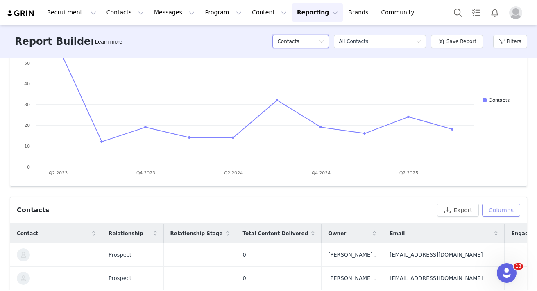
click at [498, 205] on button "Columns" at bounding box center [501, 209] width 38 height 13
click at [157, 234] on span at bounding box center [155, 233] width 10 height 10
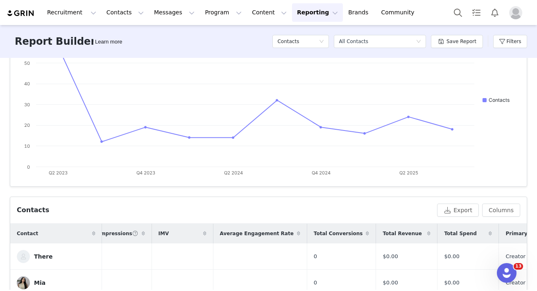
scroll to position [0, 539]
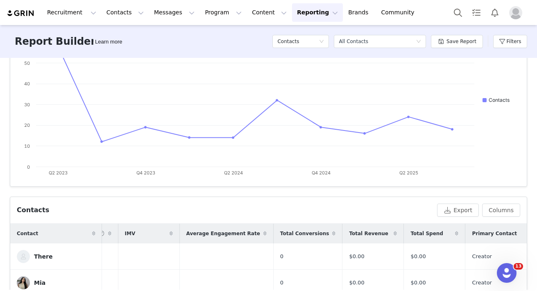
click at [337, 232] on span at bounding box center [334, 233] width 10 height 10
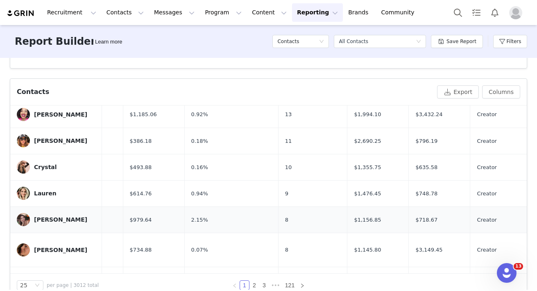
scroll to position [223, 528]
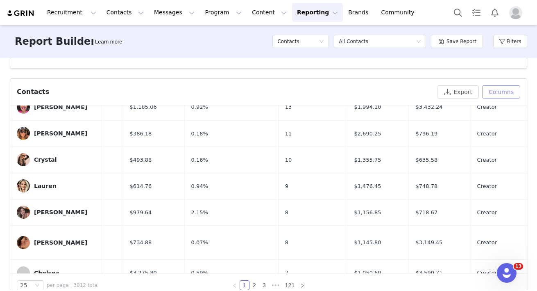
click at [508, 93] on button "Columns" at bounding box center [501, 91] width 38 height 13
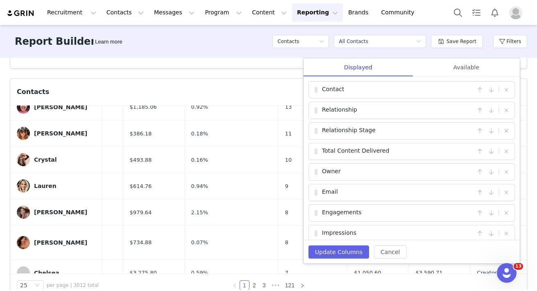
click at [508, 129] on button "button" at bounding box center [507, 131] width 10 height 10
click at [508, 130] on button "button" at bounding box center [507, 131] width 10 height 10
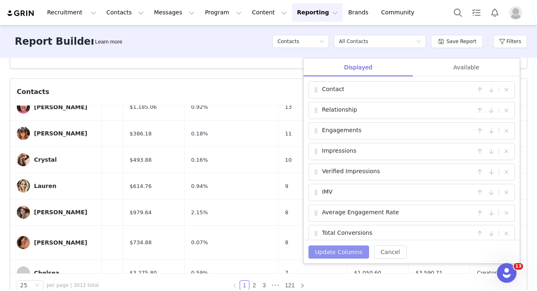
click at [338, 256] on button "Update Columns" at bounding box center [339, 251] width 61 height 13
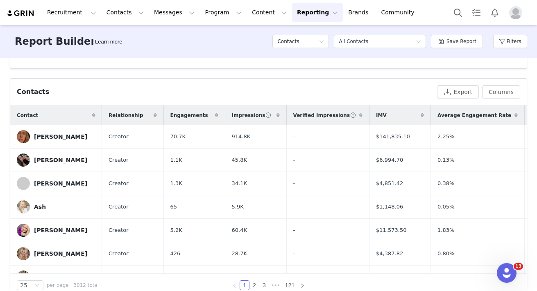
scroll to position [0, 223]
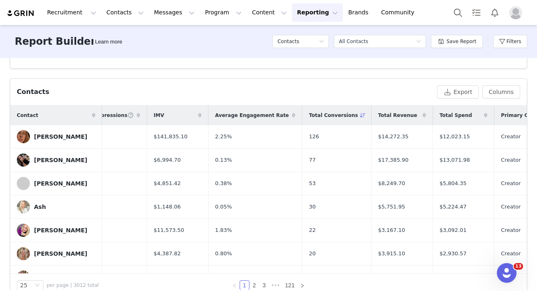
drag, startPoint x: 323, startPoint y: 113, endPoint x: 159, endPoint y: 114, distance: 164.0
click at [159, 114] on tr "Contact Relationship Engagements Impressions Verified Impressions IMV Average E…" at bounding box center [172, 115] width 768 height 20
click at [492, 93] on button "Columns" at bounding box center [501, 91] width 38 height 13
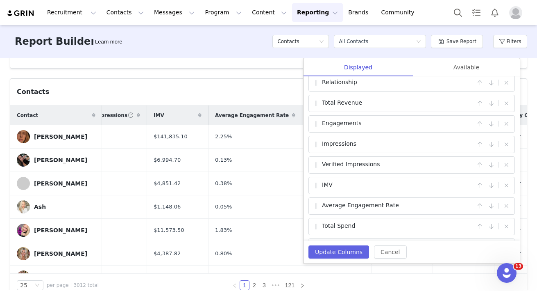
scroll to position [0, 0]
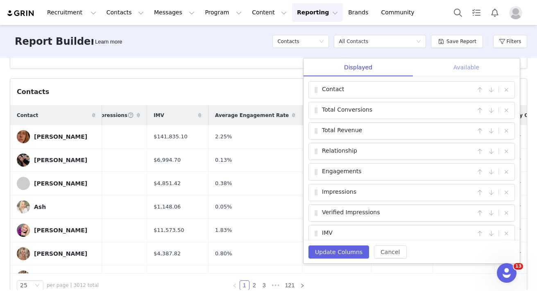
click at [482, 64] on div "Available" at bounding box center [466, 67] width 107 height 18
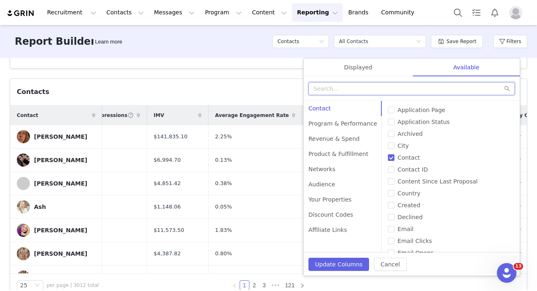
click at [433, 89] on input "text" at bounding box center [412, 88] width 207 height 13
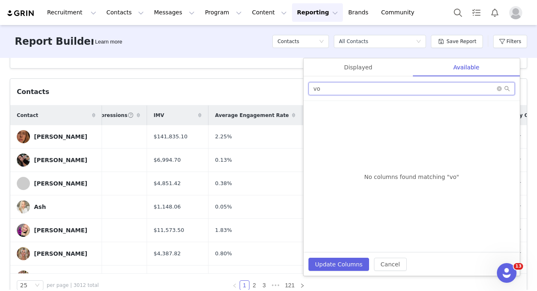
type input "v"
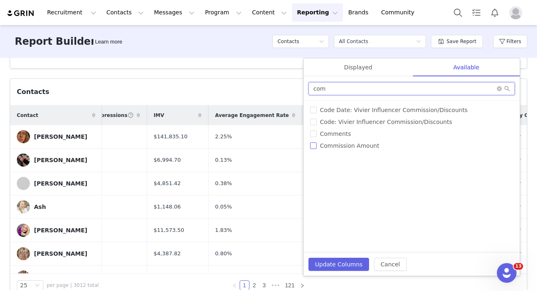
type input "com"
click at [310, 148] on input "Commission Amount" at bounding box center [313, 145] width 7 height 7
checkbox input "true"
click at [340, 269] on button "Update Columns" at bounding box center [339, 263] width 61 height 13
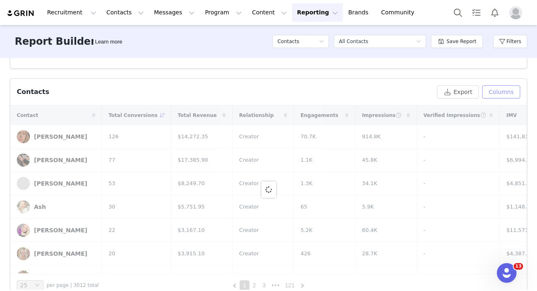
click at [502, 94] on button "Columns" at bounding box center [501, 91] width 38 height 13
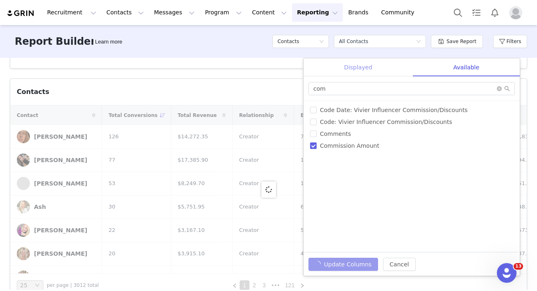
click at [368, 64] on div "Displayed" at bounding box center [358, 67] width 109 height 18
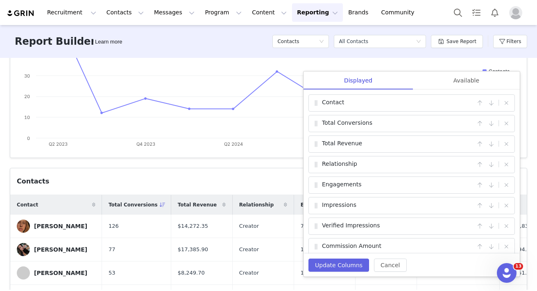
scroll to position [168, 0]
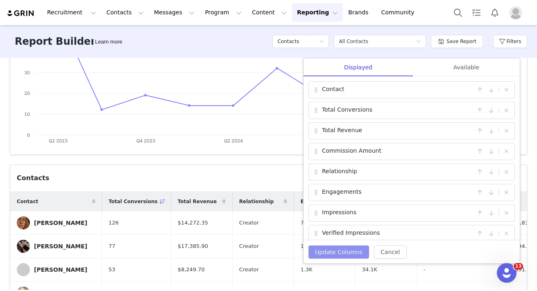
click at [333, 250] on button "Update Columns" at bounding box center [339, 251] width 61 height 13
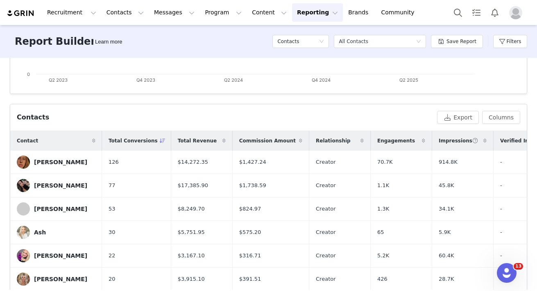
scroll to position [238, 0]
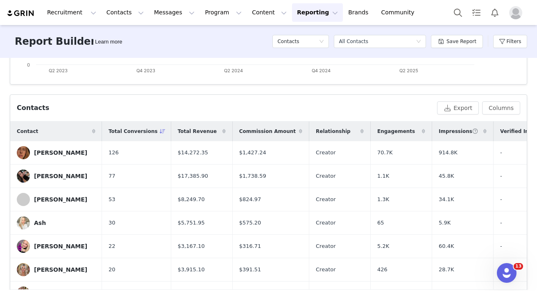
click at [92, 129] on icon at bounding box center [93, 131] width 3 height 5
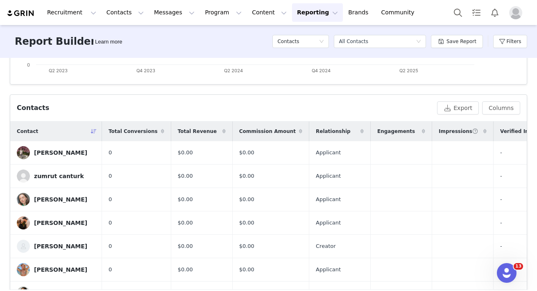
click at [93, 131] on icon at bounding box center [94, 131] width 6 height 5
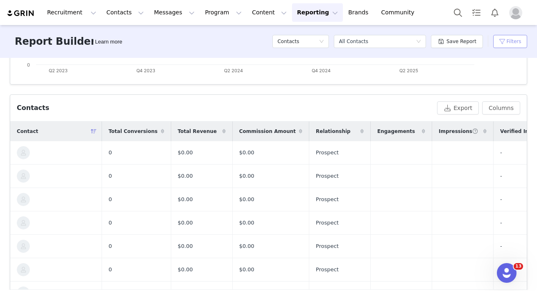
click at [511, 44] on button "Filters" at bounding box center [511, 41] width 34 height 13
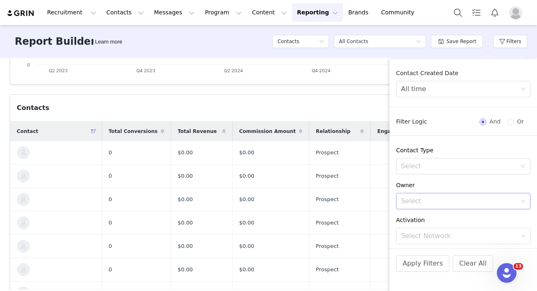
click at [430, 203] on div "Select" at bounding box center [459, 201] width 116 height 8
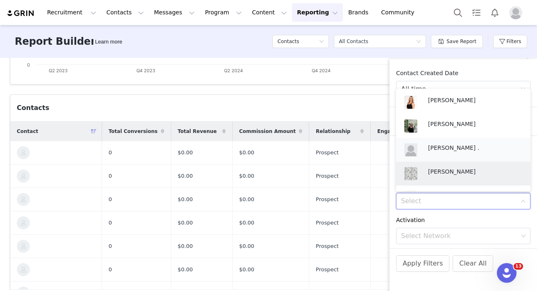
scroll to position [18, 0]
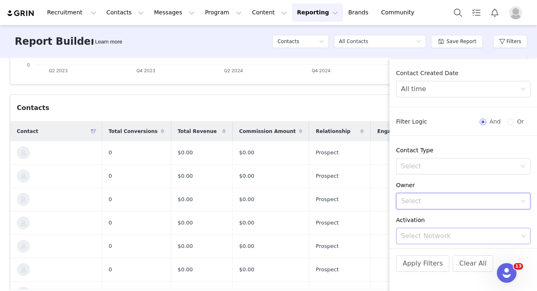
click at [423, 235] on div "Select Network" at bounding box center [459, 236] width 117 height 8
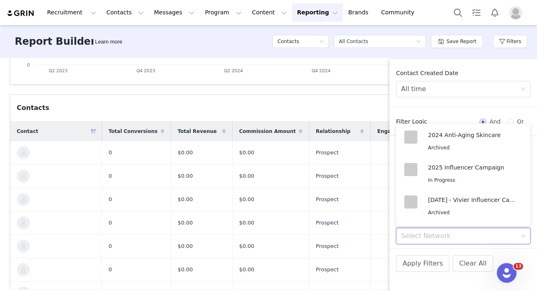
click at [446, 108] on div "Contact Created Date All time Filter Logic And Or Contact Type Select Owner Sel…" at bounding box center [464, 158] width 148 height 179
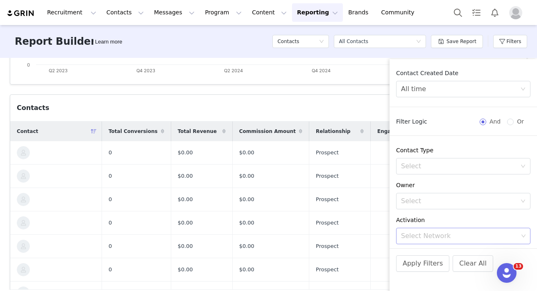
click at [430, 236] on div "Select Network" at bounding box center [459, 236] width 117 height 8
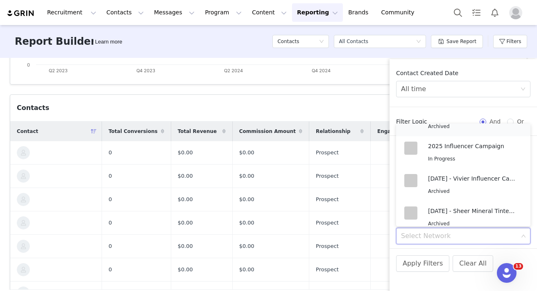
scroll to position [25, 0]
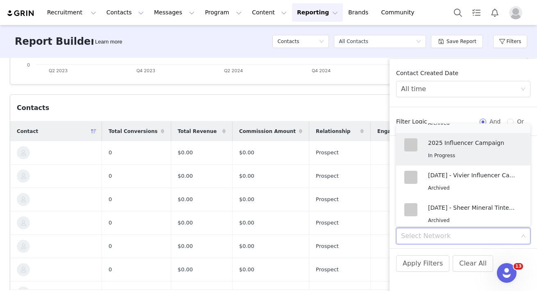
click at [442, 148] on div "2025 Influencer Campaign In Progress" at bounding box center [471, 149] width 86 height 22
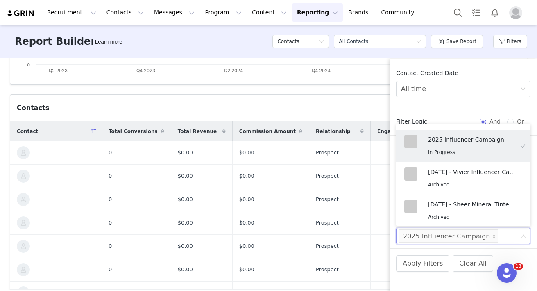
click at [407, 272] on div "Apply Filters Clear All" at bounding box center [464, 274] width 148 height 52
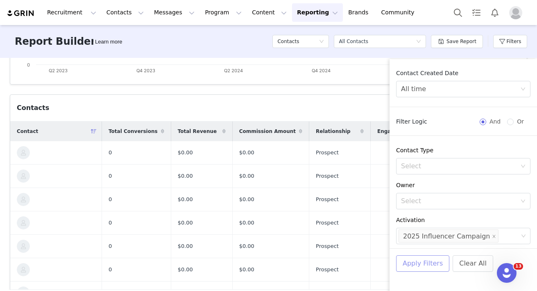
click at [410, 266] on button "Apply Filters" at bounding box center [422, 263] width 53 height 16
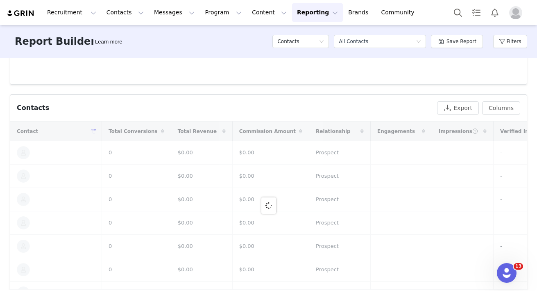
scroll to position [238, 0]
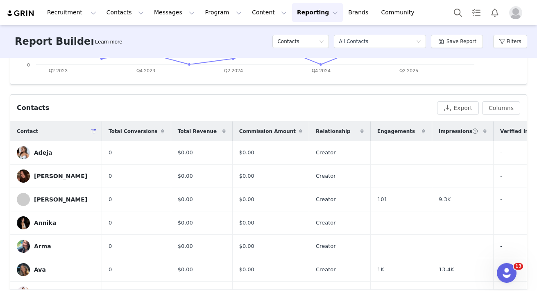
click at [158, 130] on span at bounding box center [163, 131] width 10 height 10
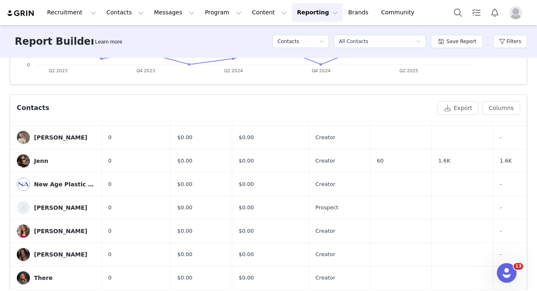
scroll to position [0, 0]
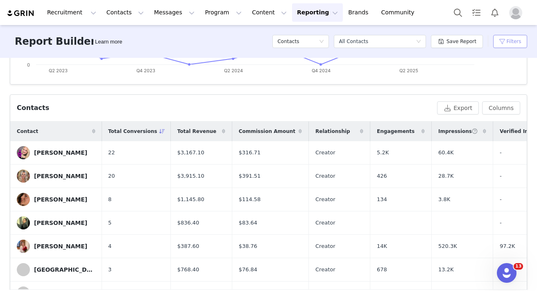
click at [502, 38] on button "Filters" at bounding box center [511, 41] width 34 height 13
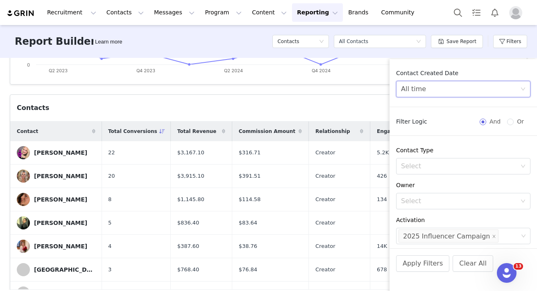
click at [446, 89] on div "All time" at bounding box center [460, 89] width 119 height 16
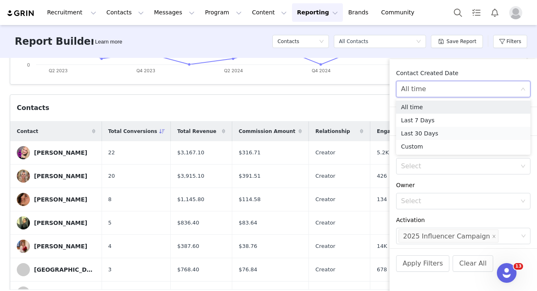
click at [424, 132] on li "Last 30 Days" at bounding box center [463, 133] width 134 height 13
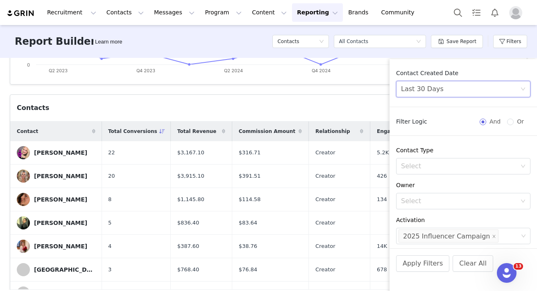
click at [417, 252] on div "Apply Filters Clear All" at bounding box center [464, 274] width 148 height 52
click at [417, 262] on button "Apply Filters" at bounding box center [422, 263] width 53 height 16
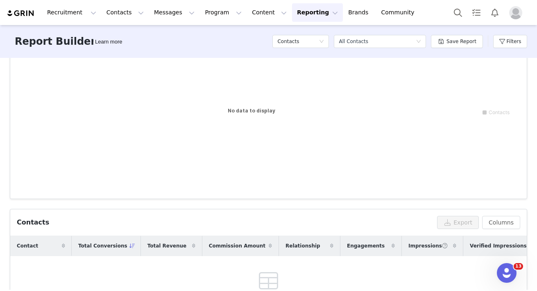
scroll to position [145, 0]
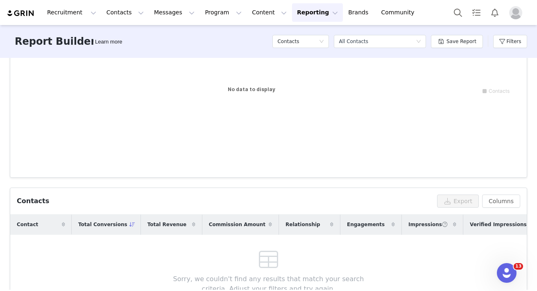
click at [127, 219] on span at bounding box center [132, 224] width 10 height 10
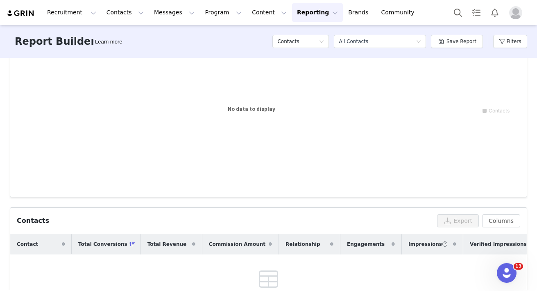
scroll to position [137, 0]
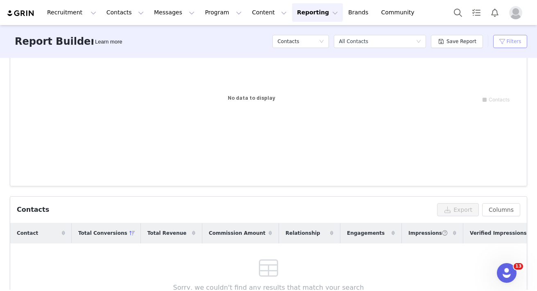
click at [507, 43] on button "Filters" at bounding box center [511, 41] width 34 height 13
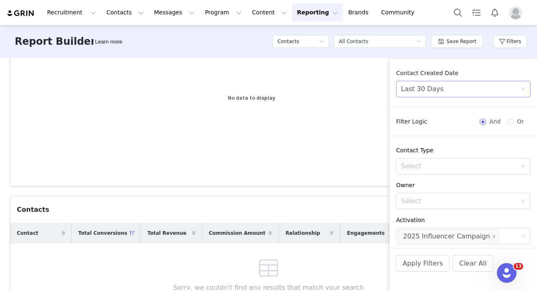
click at [445, 89] on div "Last 30 Days" at bounding box center [460, 89] width 119 height 16
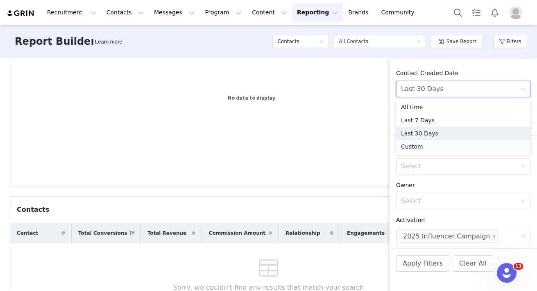
click at [417, 147] on li "Custom" at bounding box center [463, 146] width 134 height 13
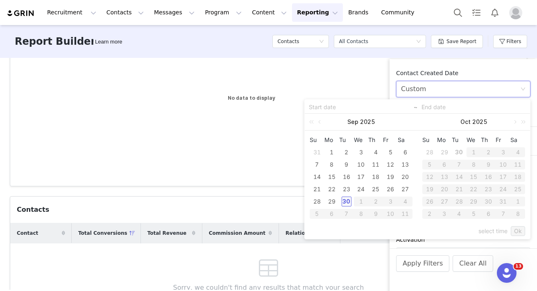
click at [342, 200] on div "30" at bounding box center [347, 201] width 10 height 10
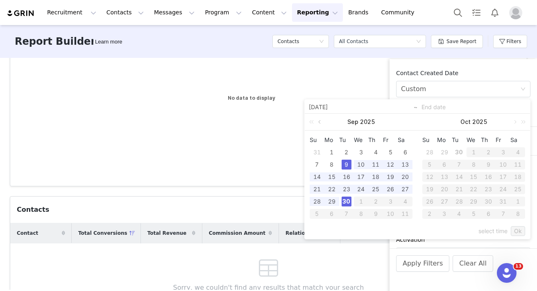
click at [318, 123] on link at bounding box center [320, 122] width 7 height 16
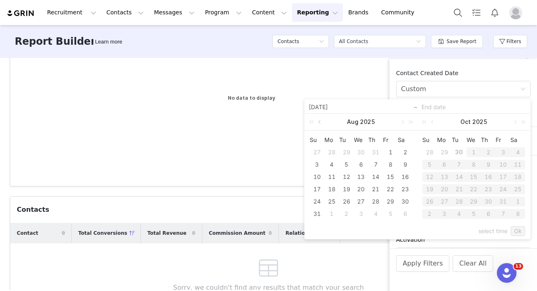
click at [318, 123] on link at bounding box center [320, 122] width 7 height 16
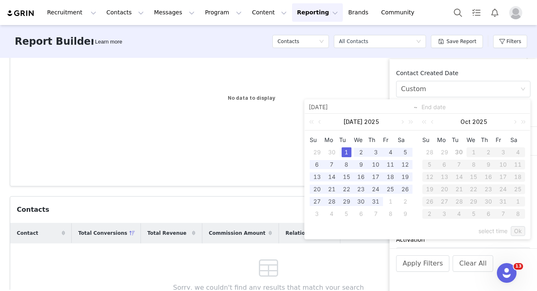
click at [345, 151] on div "1" at bounding box center [347, 152] width 10 height 10
type input "07/01/2025"
type input "09/30/2025"
type input "07/01/2025"
type input "09/30/2025"
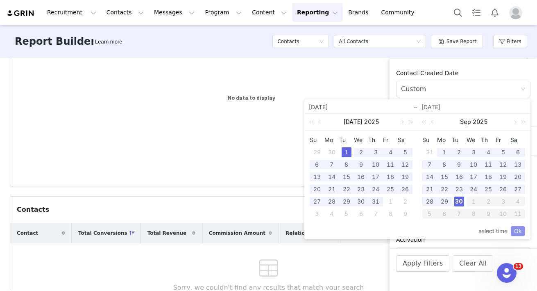
click at [520, 228] on link "Ok" at bounding box center [518, 231] width 14 height 10
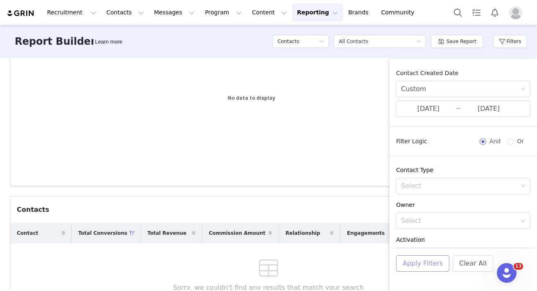
click at [410, 262] on button "Apply Filters" at bounding box center [422, 263] width 53 height 16
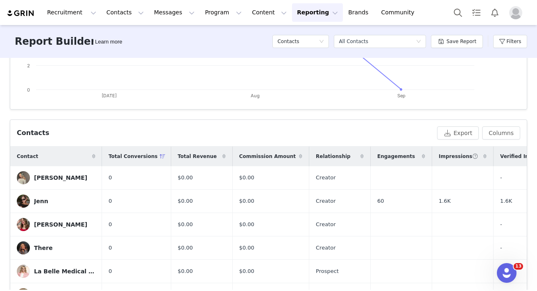
scroll to position [215, 0]
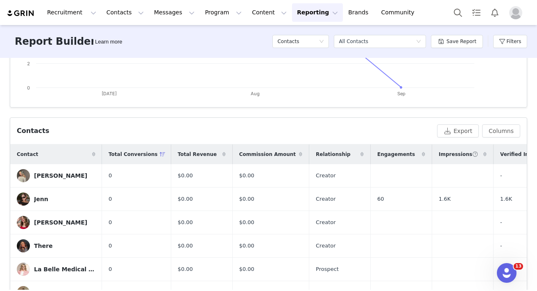
click at [160, 155] on icon at bounding box center [163, 154] width 6 height 5
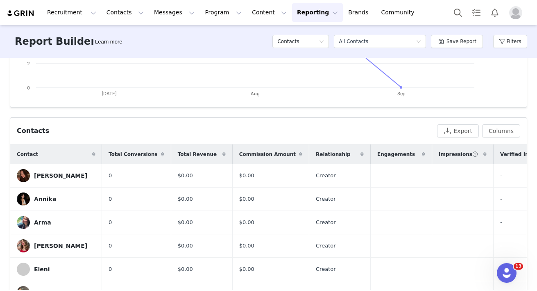
click at [161, 152] on icon at bounding box center [162, 154] width 3 height 5
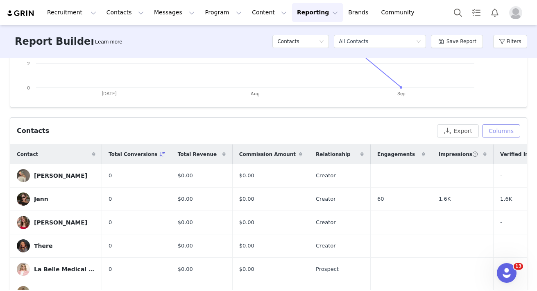
click at [503, 127] on button "Columns" at bounding box center [501, 130] width 38 height 13
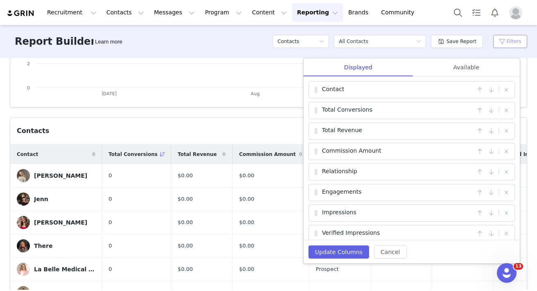
click at [511, 44] on button "Filters" at bounding box center [511, 41] width 34 height 13
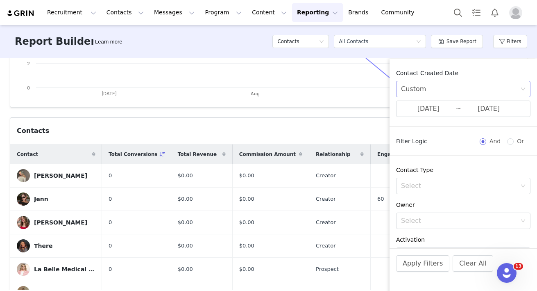
click at [429, 89] on div "Custom" at bounding box center [460, 89] width 119 height 16
click at [420, 148] on li "Custom" at bounding box center [463, 146] width 134 height 13
click at [434, 105] on input "07/01/2025" at bounding box center [428, 108] width 55 height 11
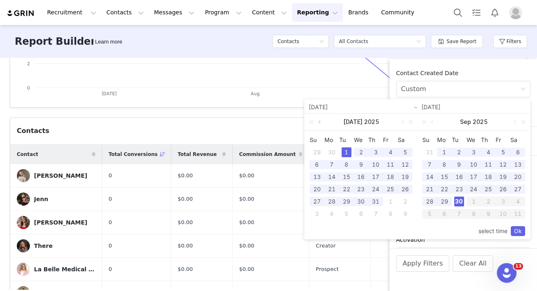
click at [319, 123] on link at bounding box center [320, 122] width 7 height 16
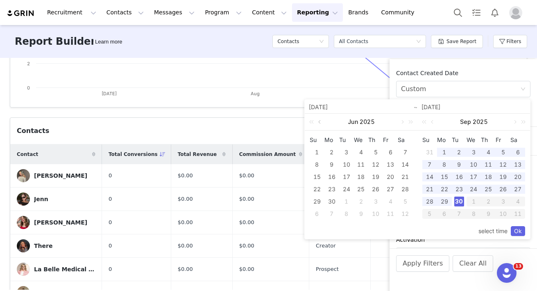
click at [319, 123] on link at bounding box center [320, 122] width 7 height 16
click at [346, 152] on div "1" at bounding box center [347, 152] width 10 height 10
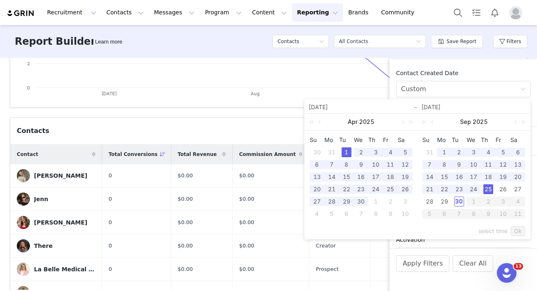
click at [521, 231] on link "Ok" at bounding box center [518, 231] width 14 height 10
click at [461, 200] on div "30" at bounding box center [460, 201] width 10 height 10
type input "04/01/2025"
click at [523, 231] on link "Ok" at bounding box center [518, 231] width 14 height 10
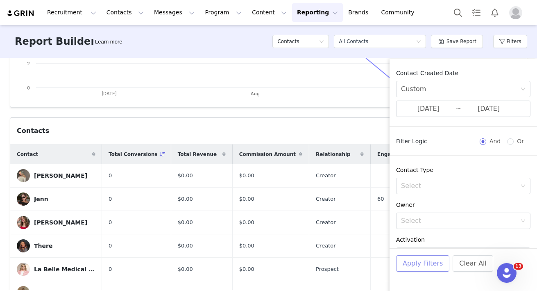
click at [430, 261] on button "Apply Filters" at bounding box center [422, 263] width 53 height 16
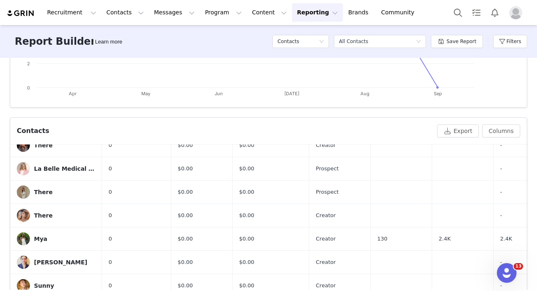
scroll to position [198, 0]
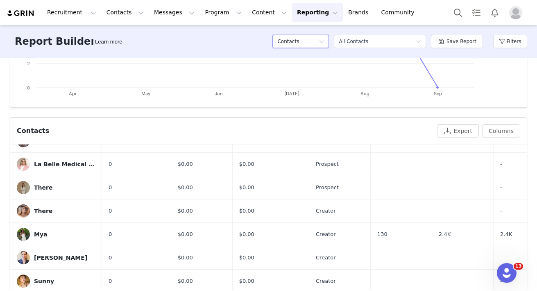
click at [311, 42] on div "Contacts" at bounding box center [298, 41] width 41 height 12
click at [296, 86] on h5 "Conversions" at bounding box center [303, 84] width 47 height 9
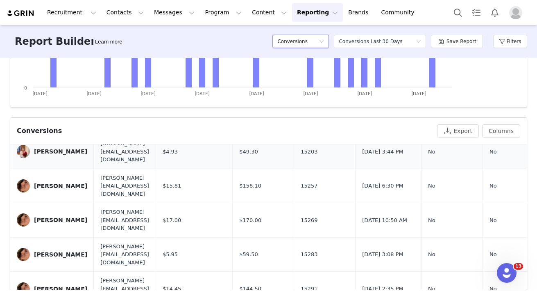
scroll to position [0, 0]
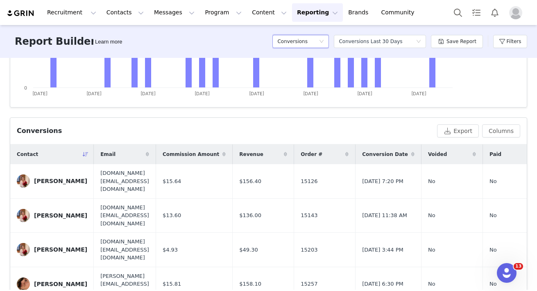
click at [225, 153] on icon at bounding box center [224, 154] width 3 height 5
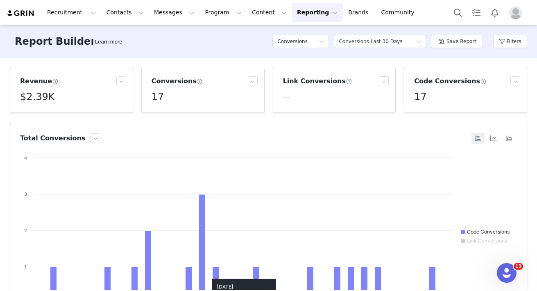
scroll to position [271, 0]
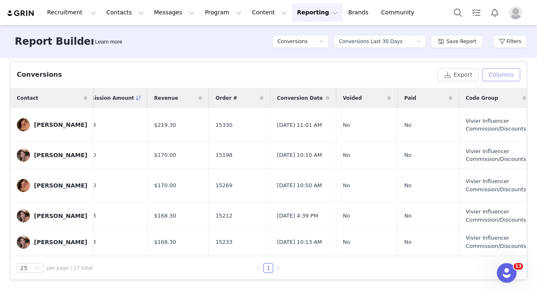
click at [502, 74] on button "Columns" at bounding box center [501, 74] width 38 height 13
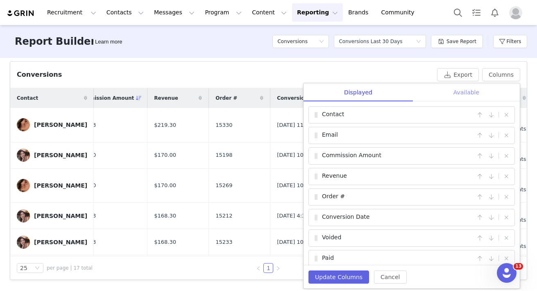
click at [464, 88] on div "Available" at bounding box center [466, 92] width 107 height 18
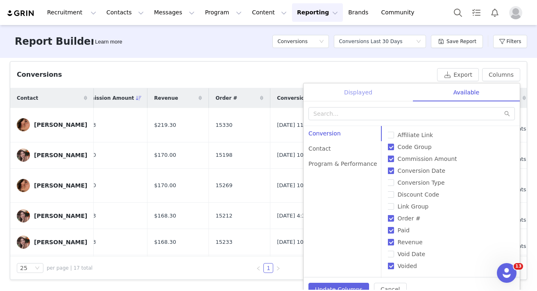
click at [354, 93] on div "Displayed" at bounding box center [358, 92] width 109 height 18
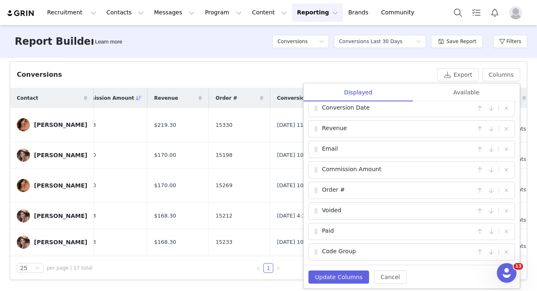
scroll to position [0, 0]
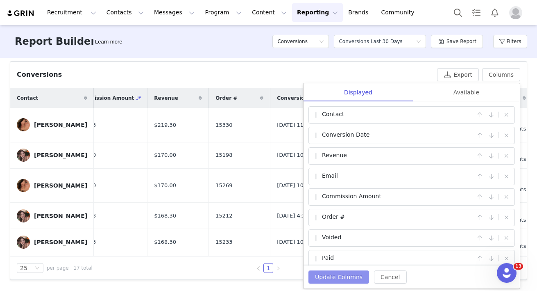
click at [331, 281] on button "Update Columns" at bounding box center [339, 276] width 61 height 13
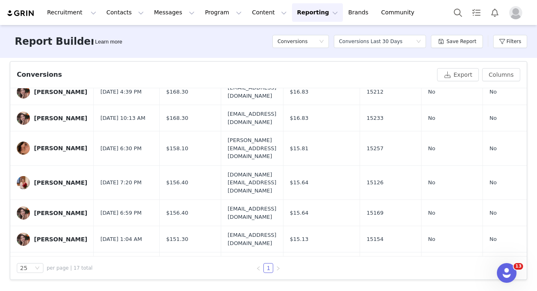
scroll to position [123, 0]
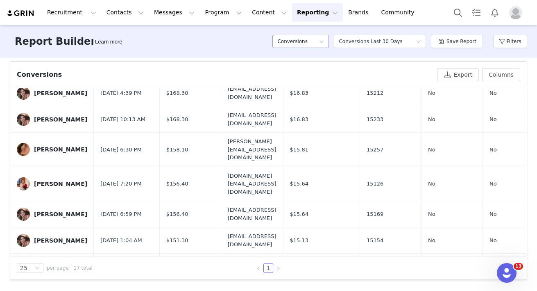
click at [299, 46] on h5 "Conversions" at bounding box center [293, 41] width 30 height 12
click at [283, 59] on h5 "Contacts" at bounding box center [303, 57] width 47 height 9
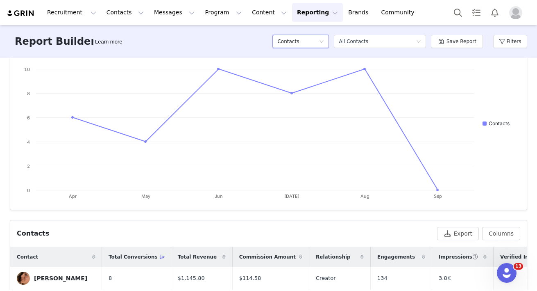
scroll to position [0, 0]
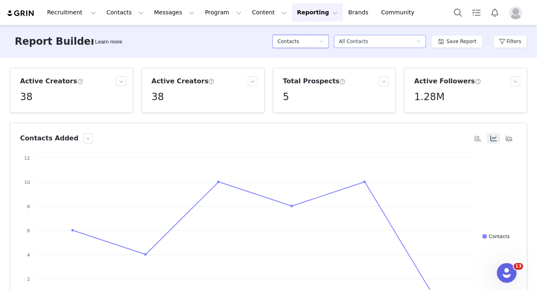
click at [410, 39] on div "Select a report All Contacts" at bounding box center [377, 41] width 77 height 12
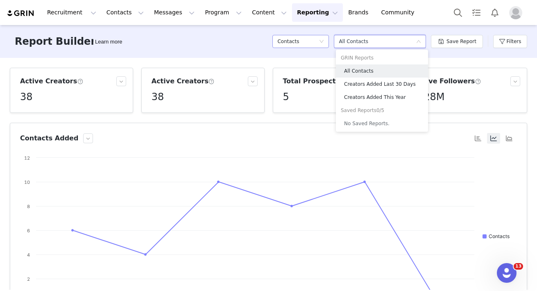
click at [317, 41] on div "Contacts" at bounding box center [298, 41] width 41 height 12
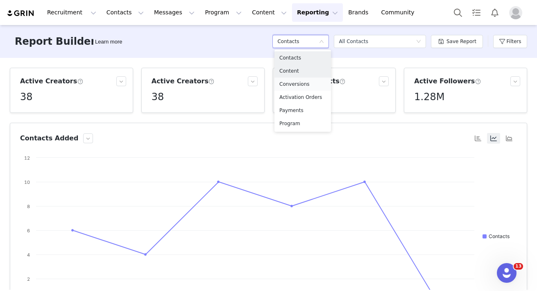
click at [296, 85] on h5 "Conversions" at bounding box center [303, 84] width 47 height 9
